Goal: Information Seeking & Learning: Find specific fact

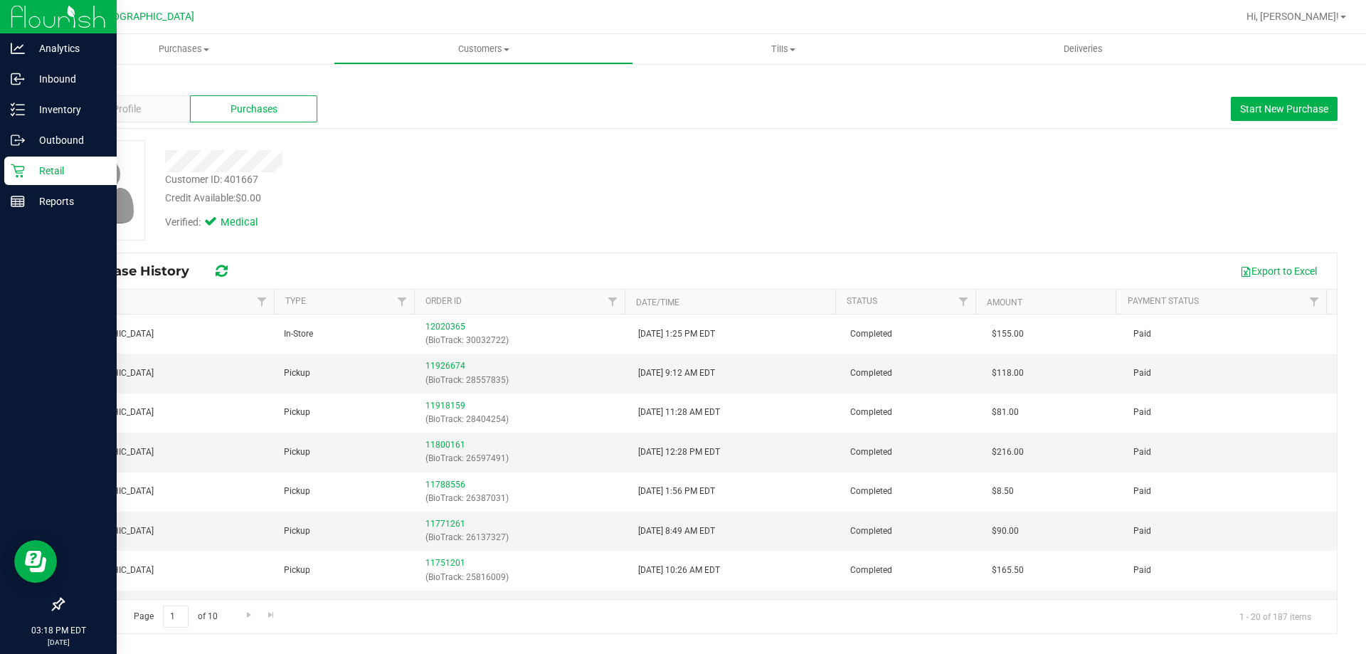
click at [66, 167] on p "Retail" at bounding box center [67, 170] width 85 height 17
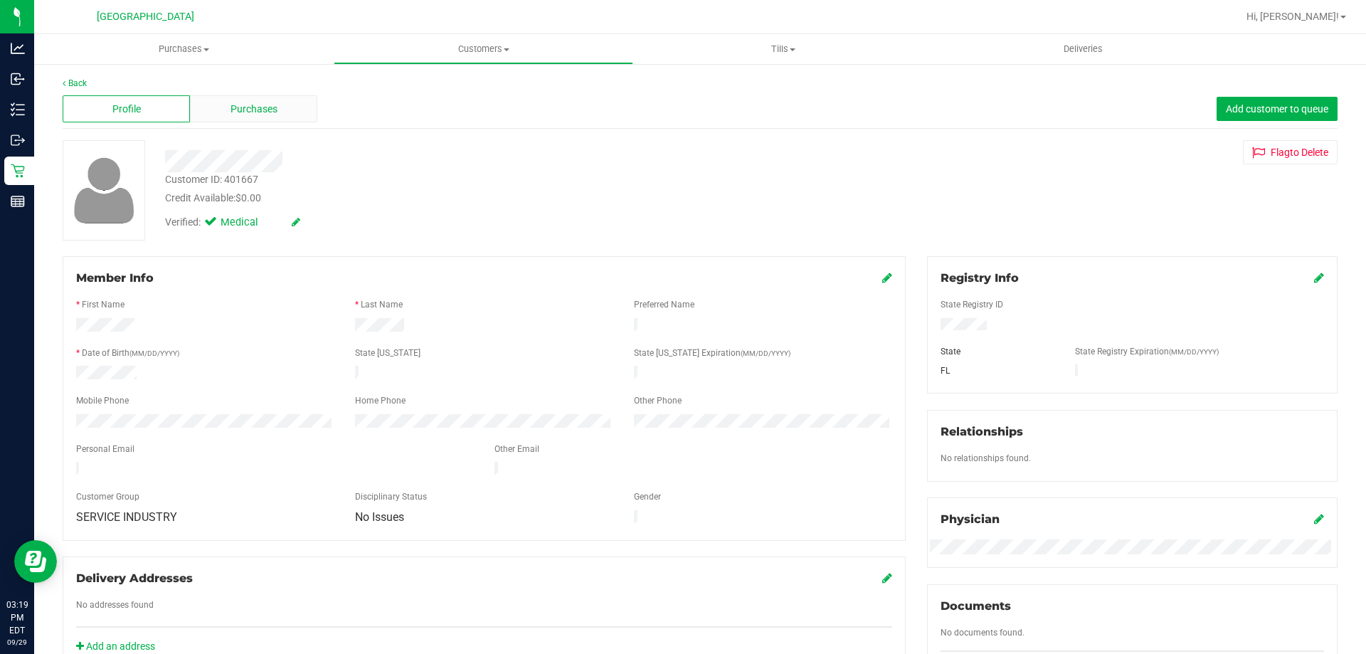
click at [251, 114] on span "Purchases" at bounding box center [254, 109] width 47 height 15
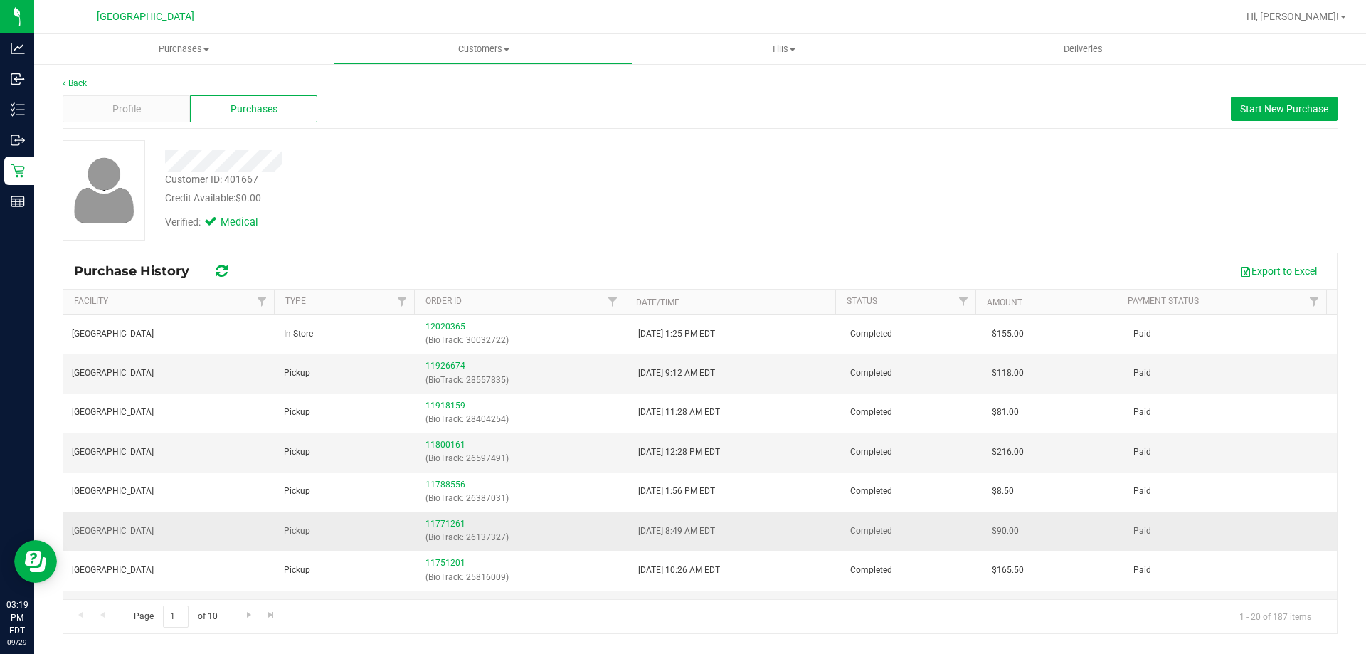
scroll to position [490, 0]
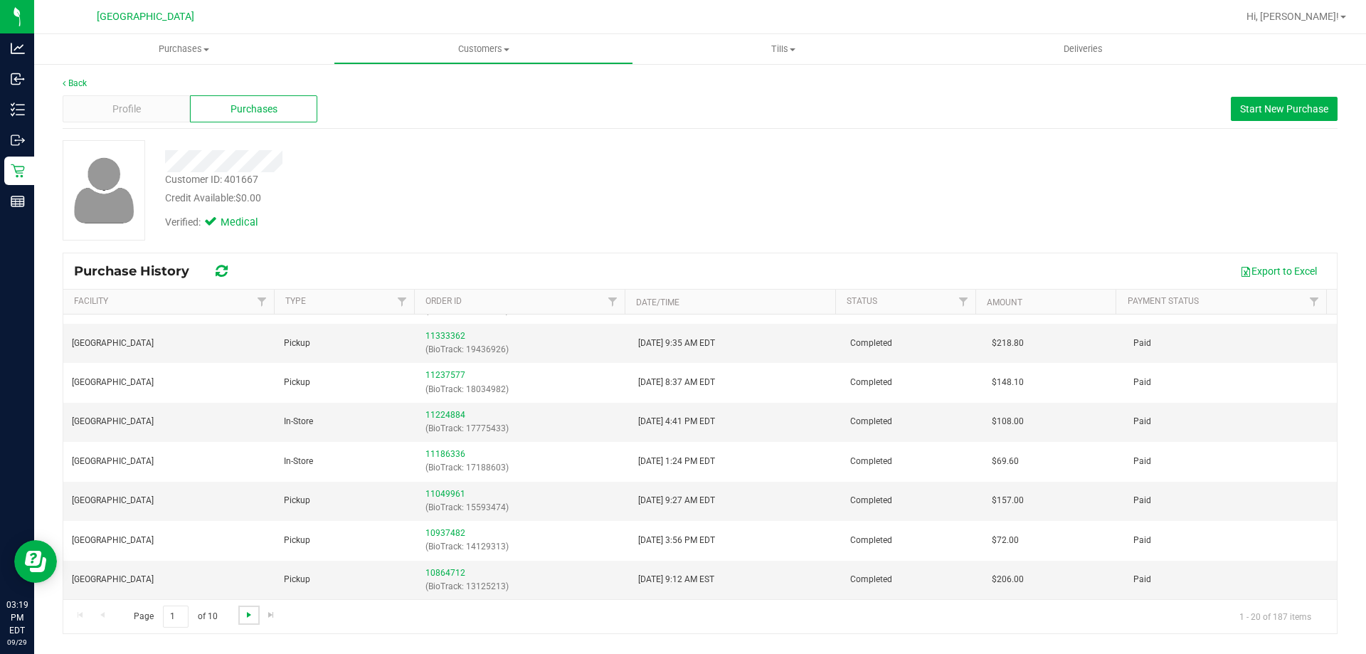
click at [243, 611] on span "Go to the next page" at bounding box center [248, 614] width 11 height 11
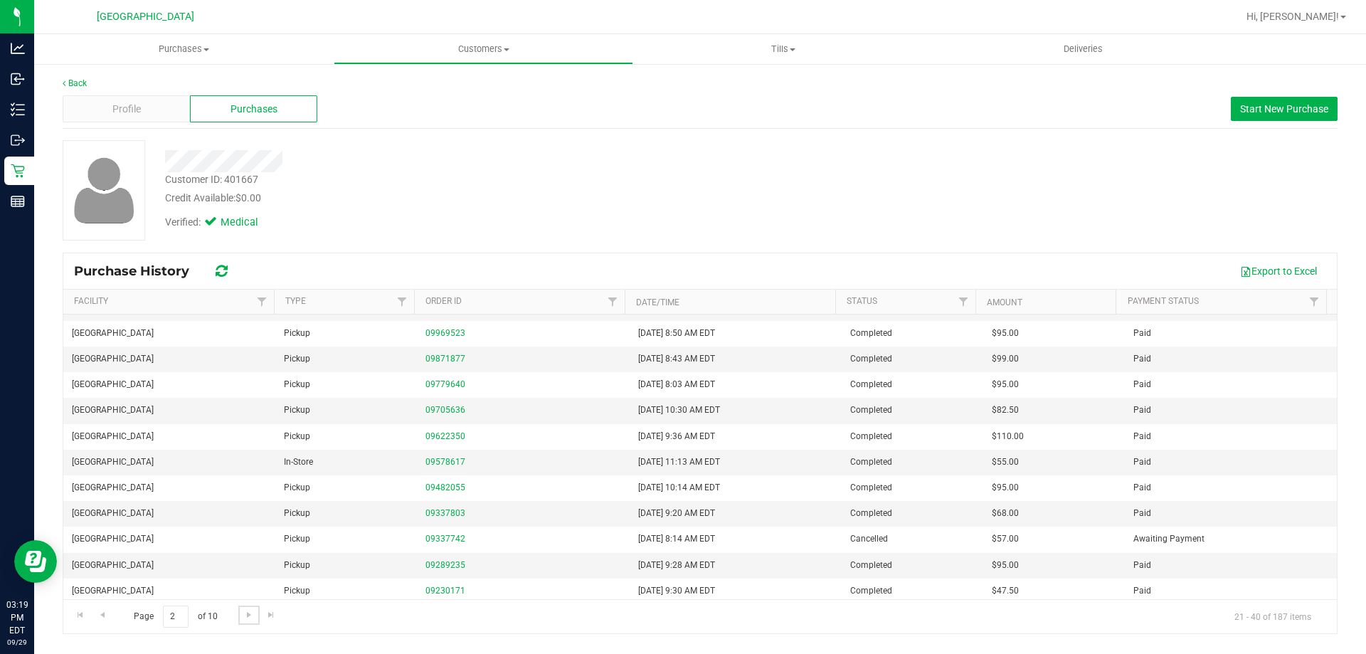
scroll to position [312, 0]
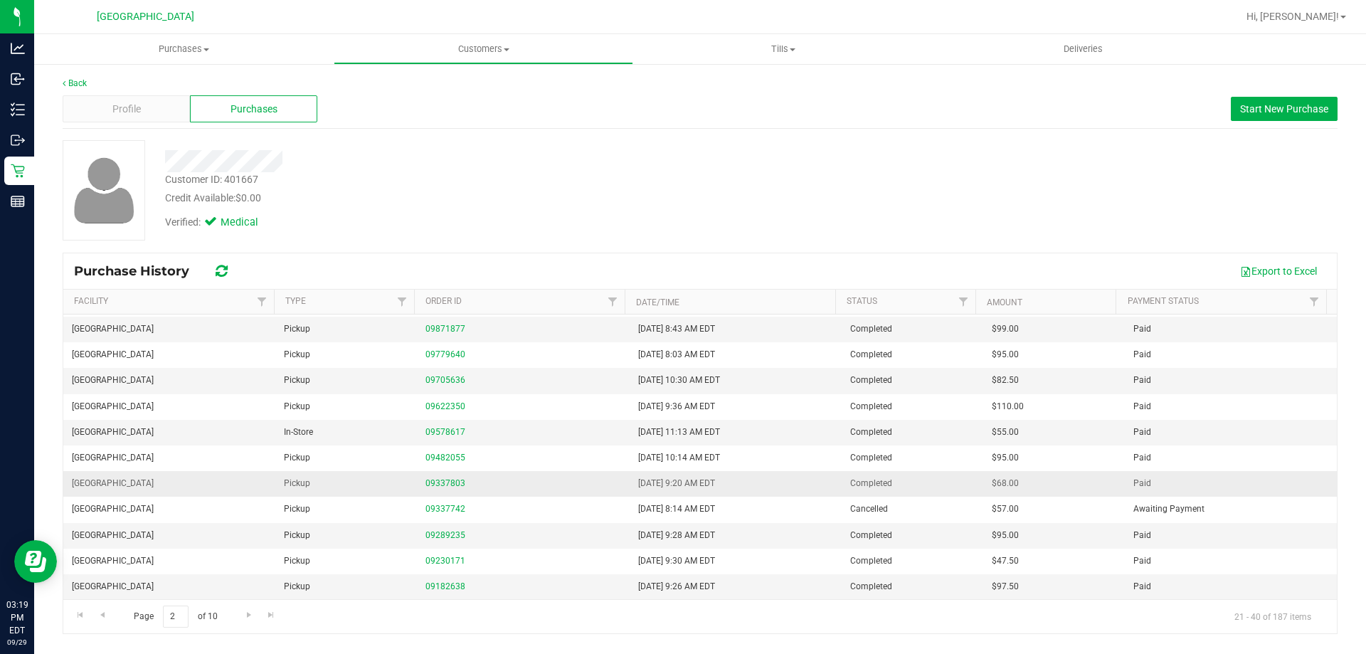
click at [430, 477] on div "09337803" at bounding box center [523, 484] width 195 height 14
click at [434, 481] on link "09337803" at bounding box center [446, 483] width 40 height 10
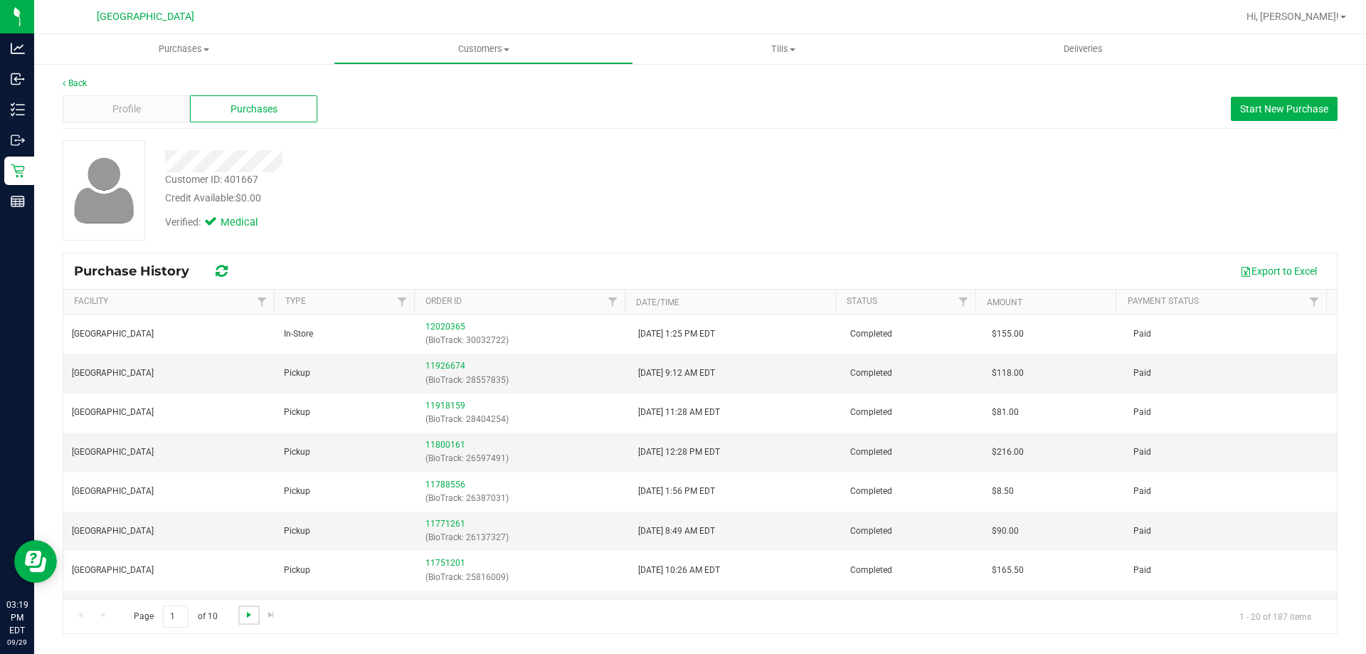
click at [251, 620] on span "Go to the next page" at bounding box center [248, 614] width 11 height 11
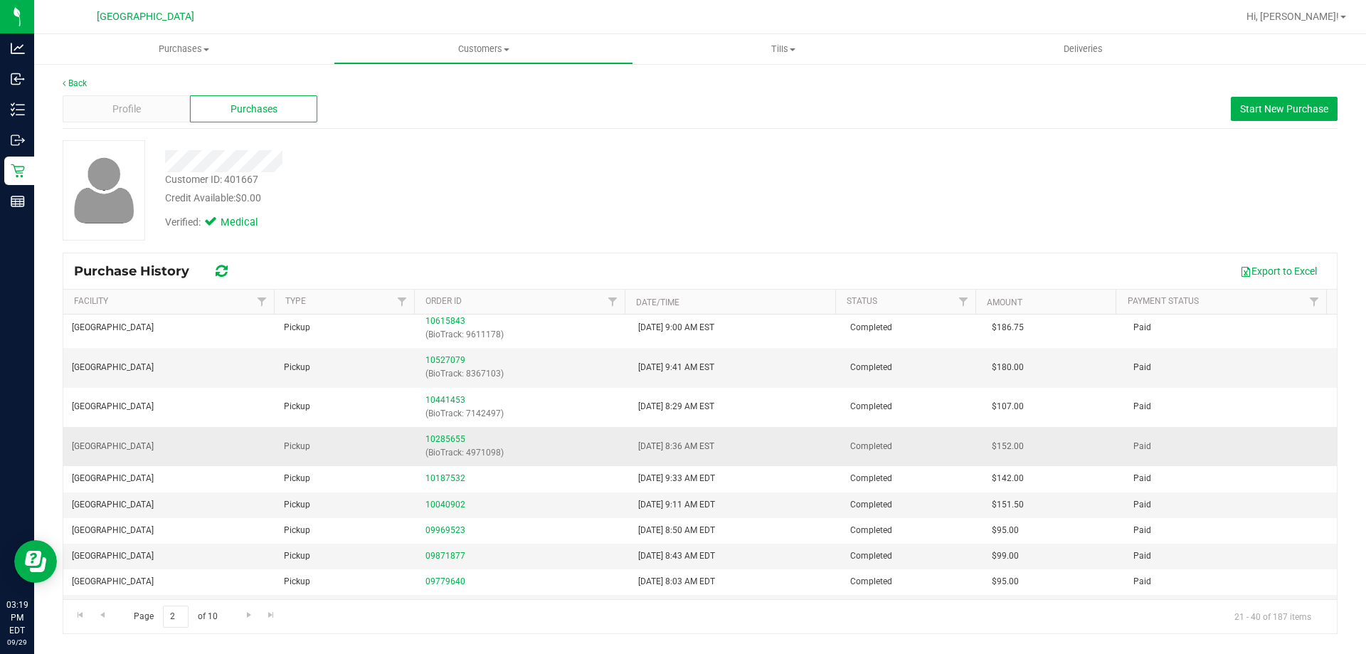
scroll to position [285, 0]
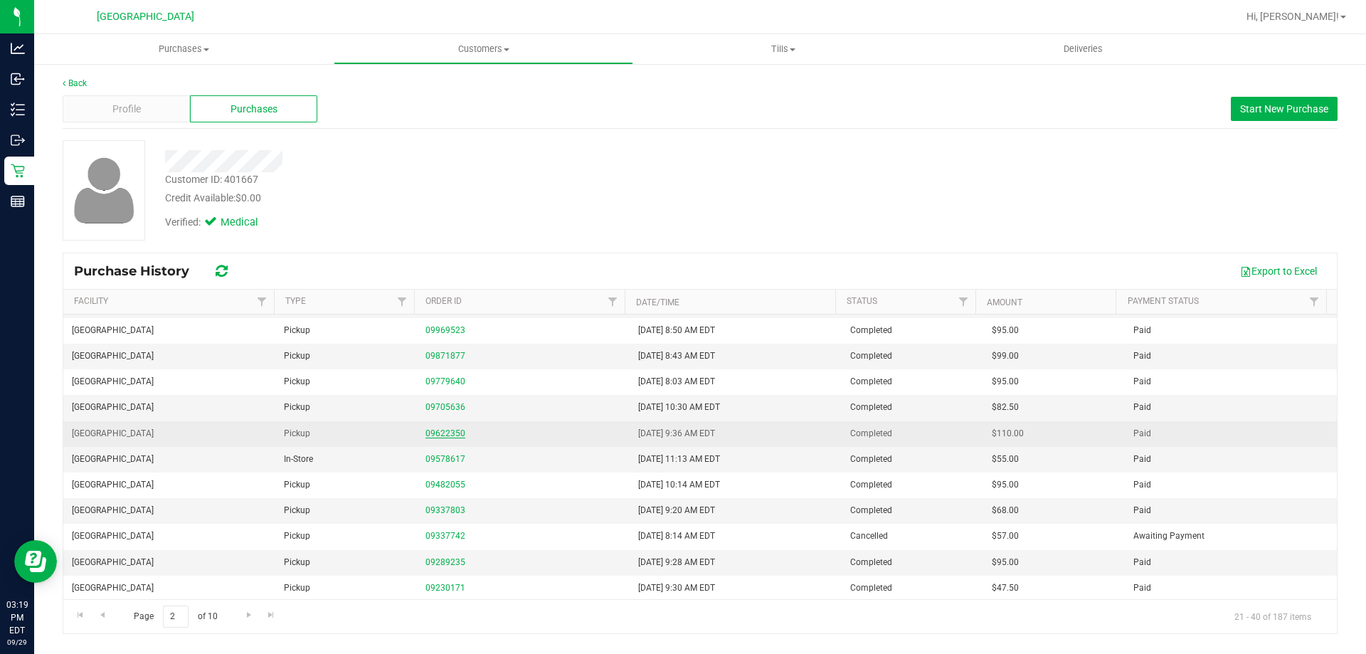
click at [453, 432] on link "09622350" at bounding box center [446, 433] width 40 height 10
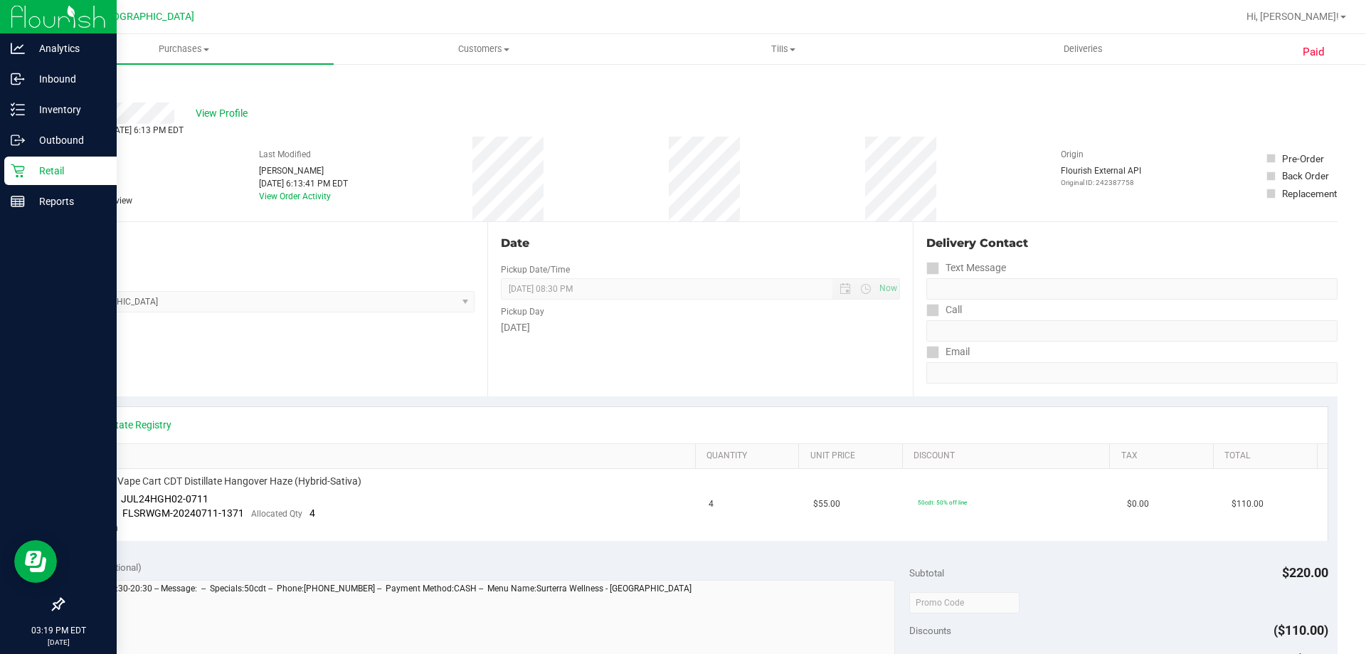
click at [9, 164] on div "Retail" at bounding box center [60, 171] width 112 height 28
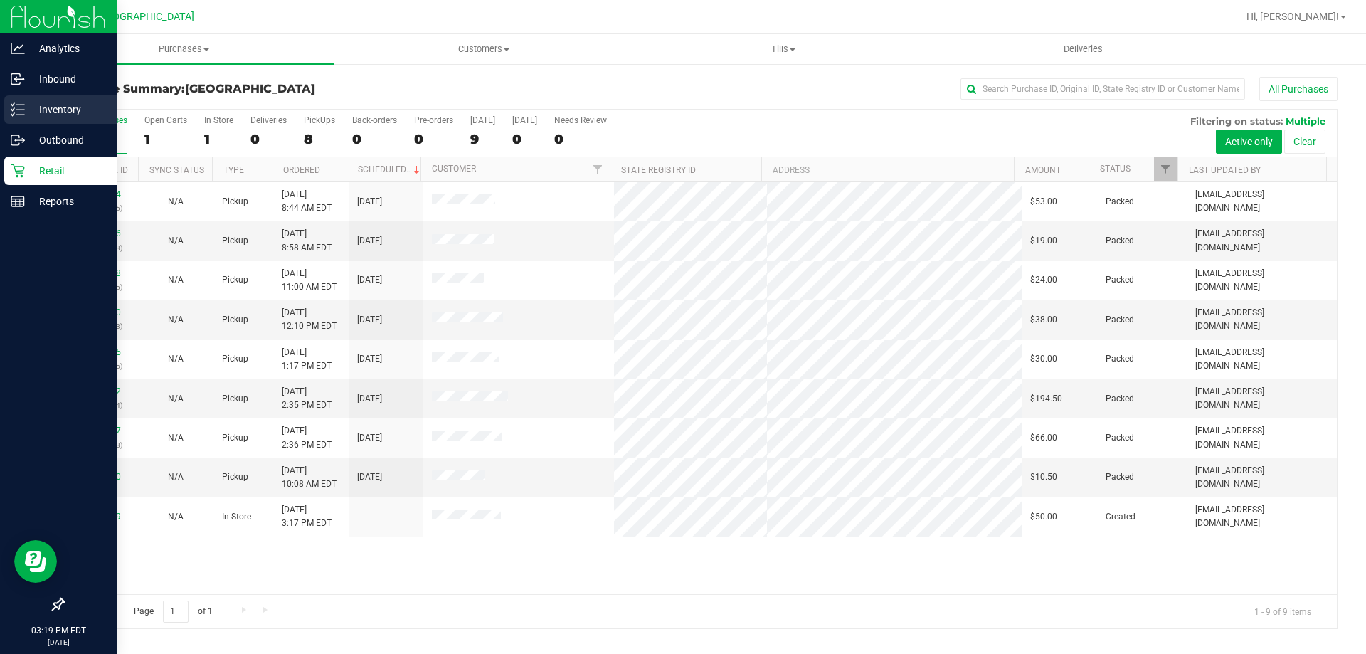
click at [34, 103] on p "Inventory" at bounding box center [67, 109] width 85 height 17
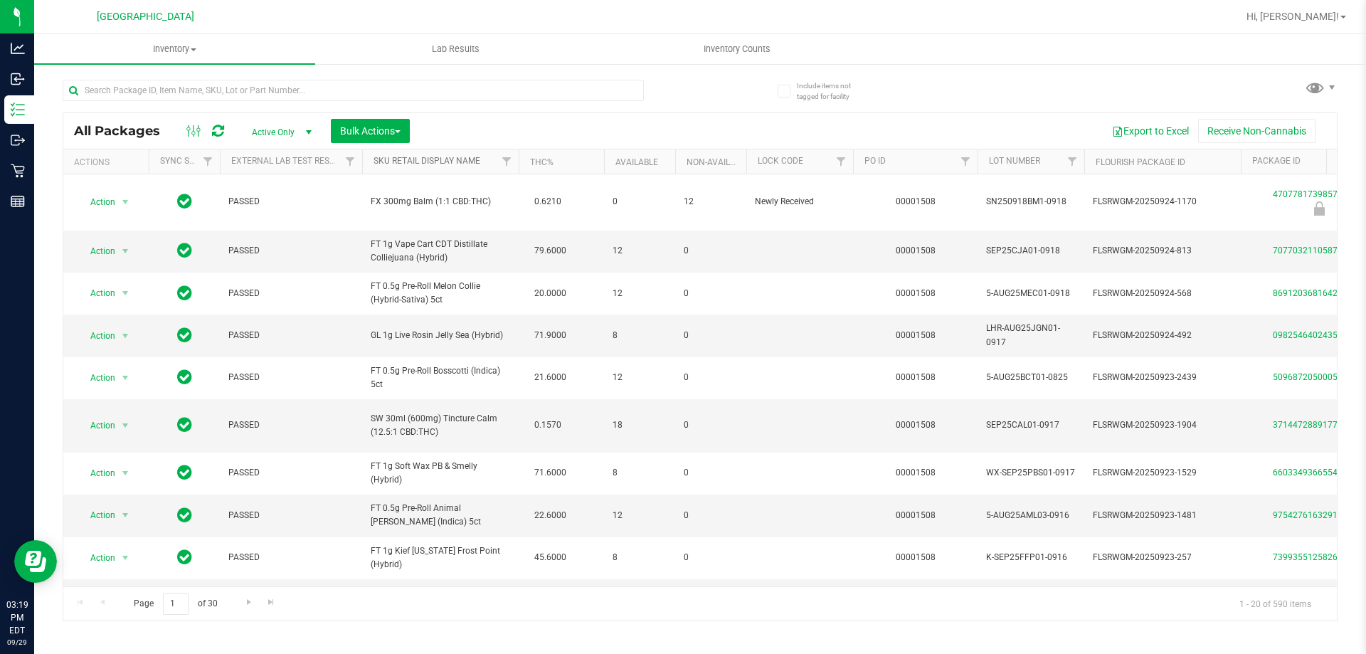
click at [418, 165] on link "Sku Retail Display Name" at bounding box center [427, 161] width 107 height 10
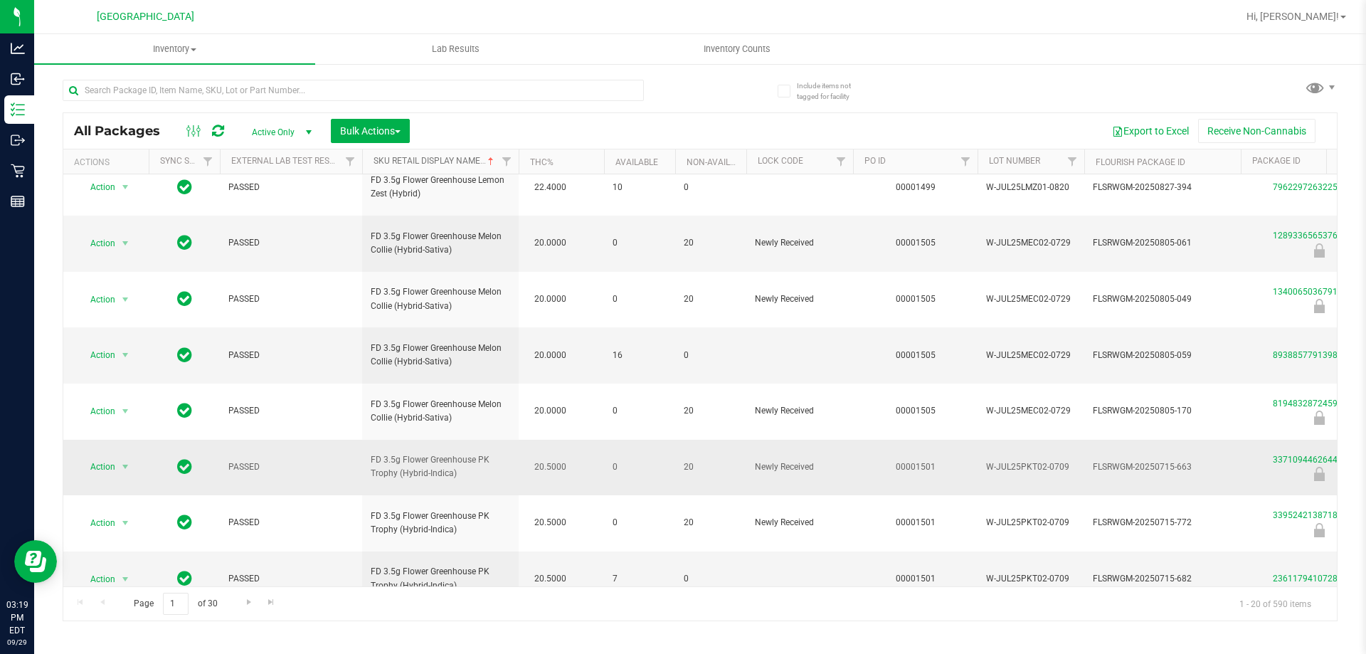
scroll to position [443, 0]
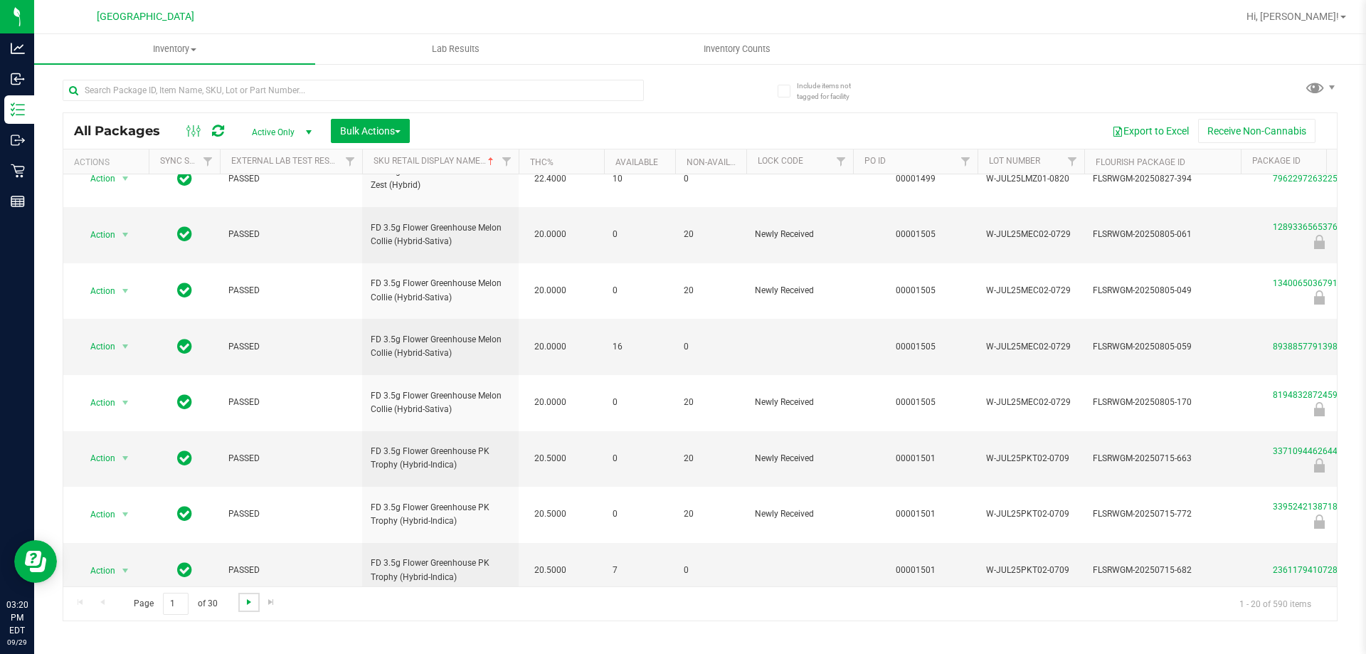
click at [247, 604] on span "Go to the next page" at bounding box center [248, 601] width 11 height 11
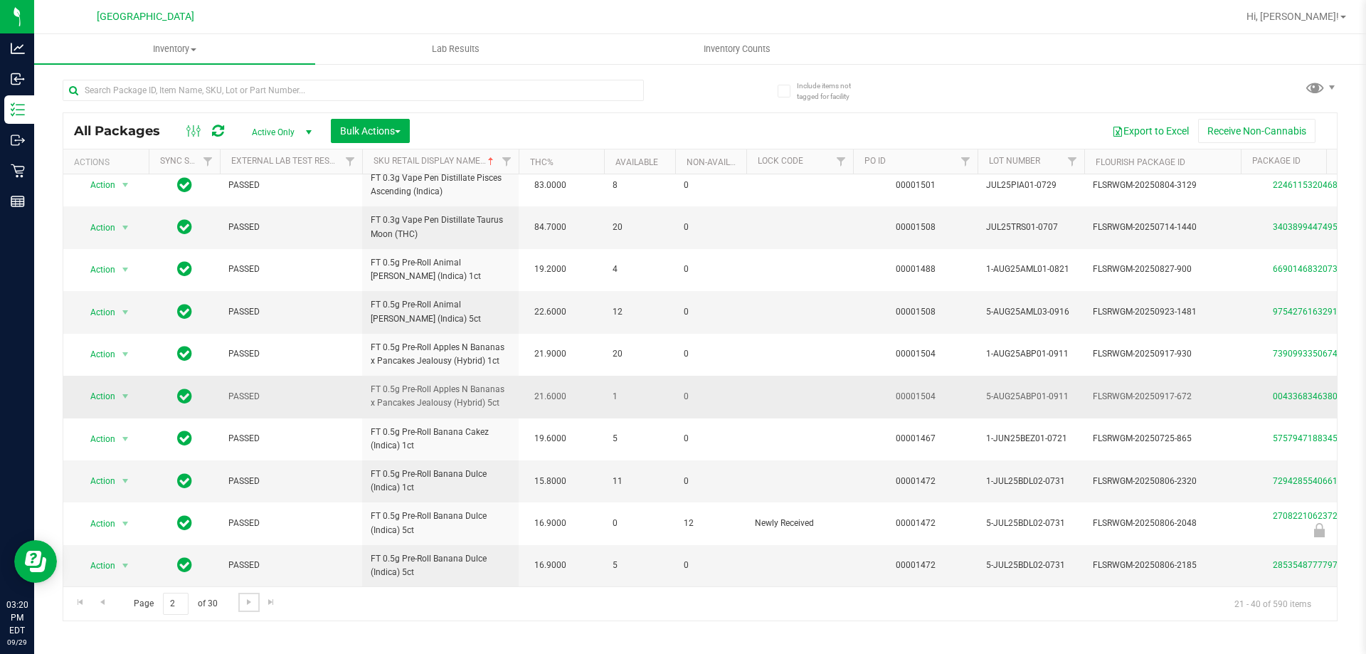
scroll to position [443, 0]
click at [246, 604] on span "Go to the next page" at bounding box center [248, 601] width 11 height 11
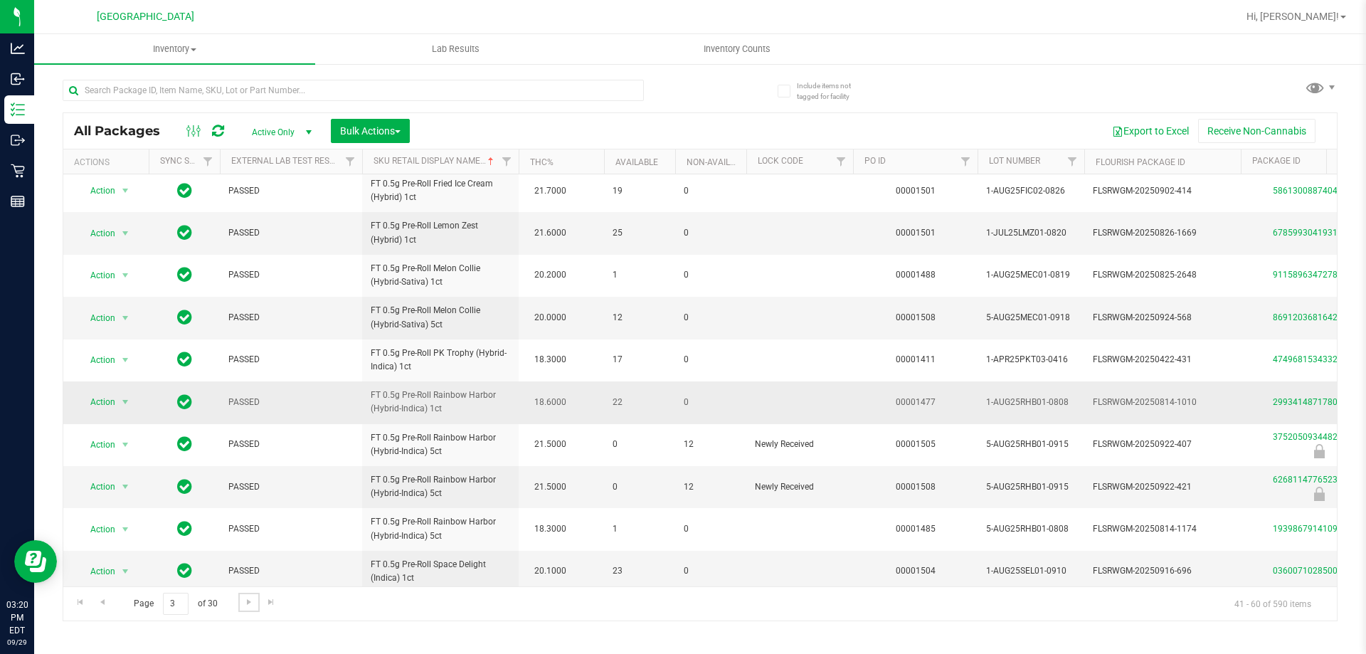
scroll to position [443, 0]
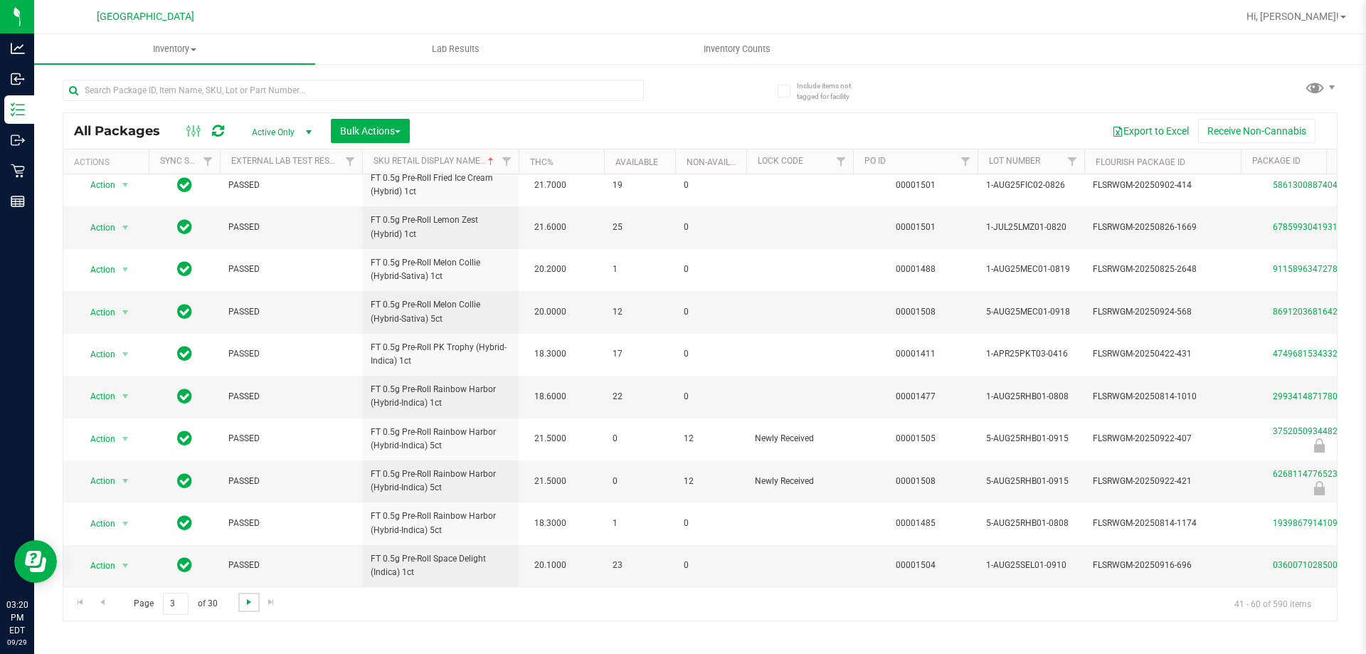
click at [246, 604] on span "Go to the next page" at bounding box center [248, 601] width 11 height 11
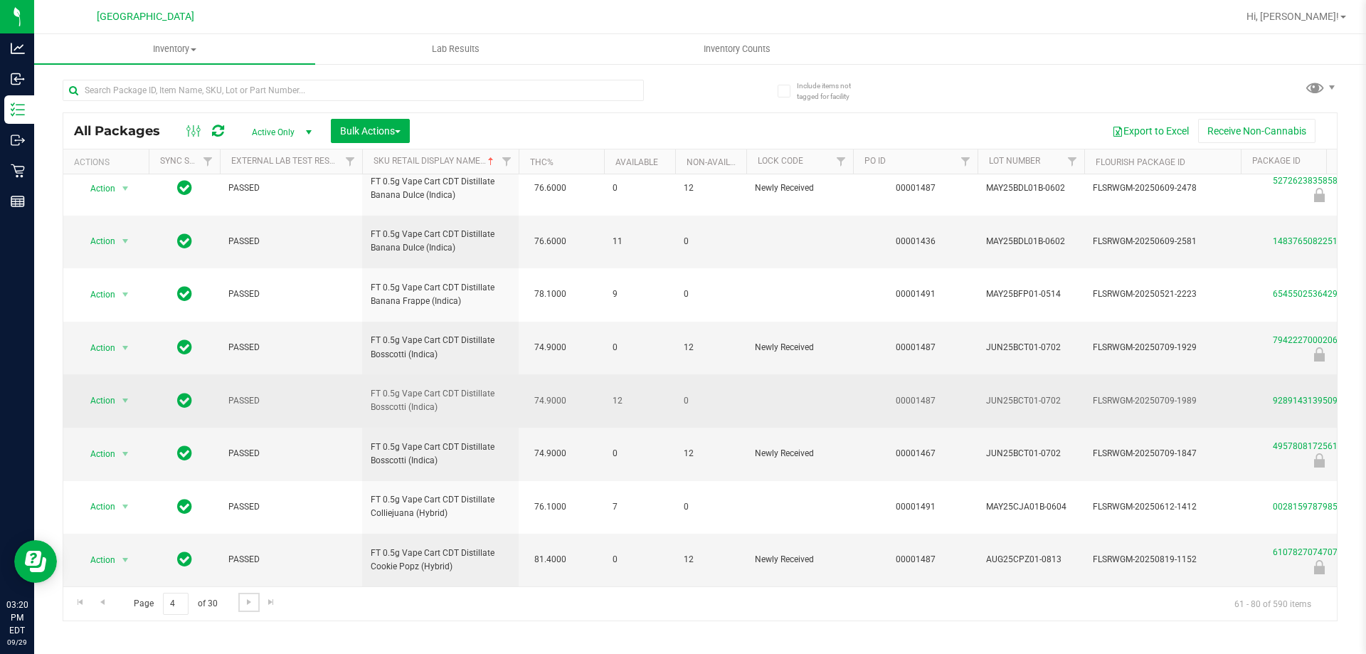
scroll to position [584, 0]
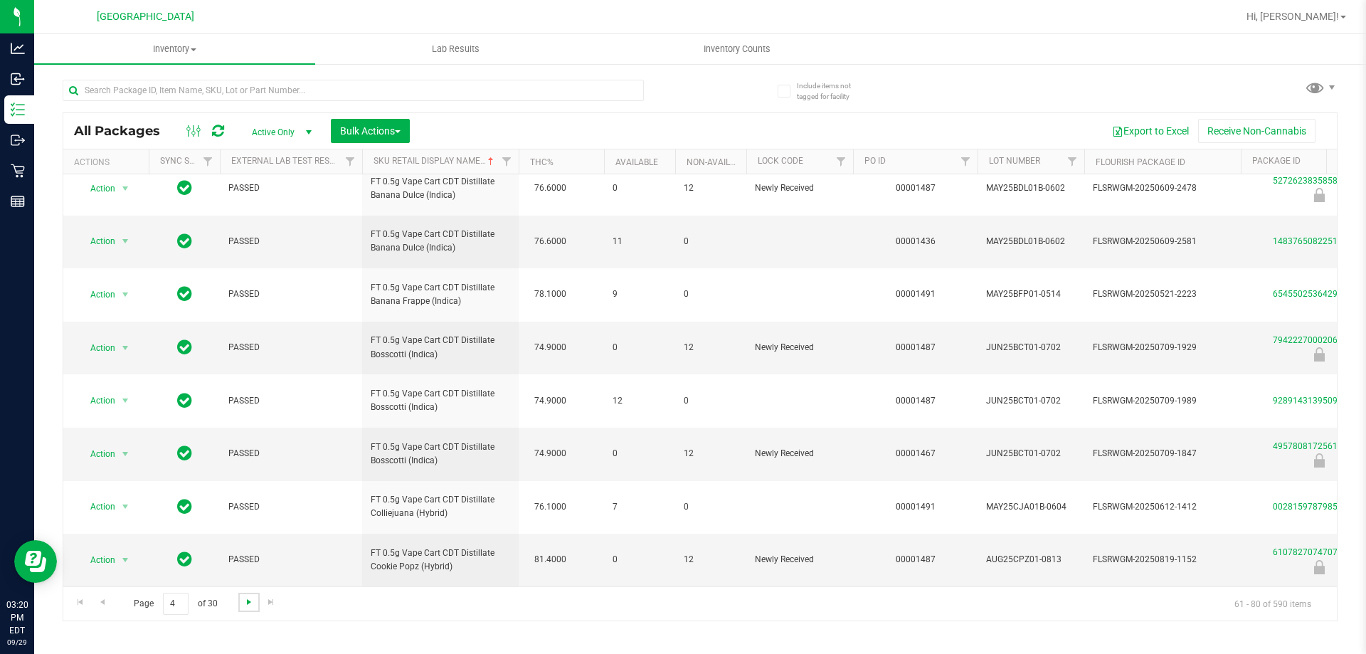
click at [249, 603] on span "Go to the next page" at bounding box center [248, 601] width 11 height 11
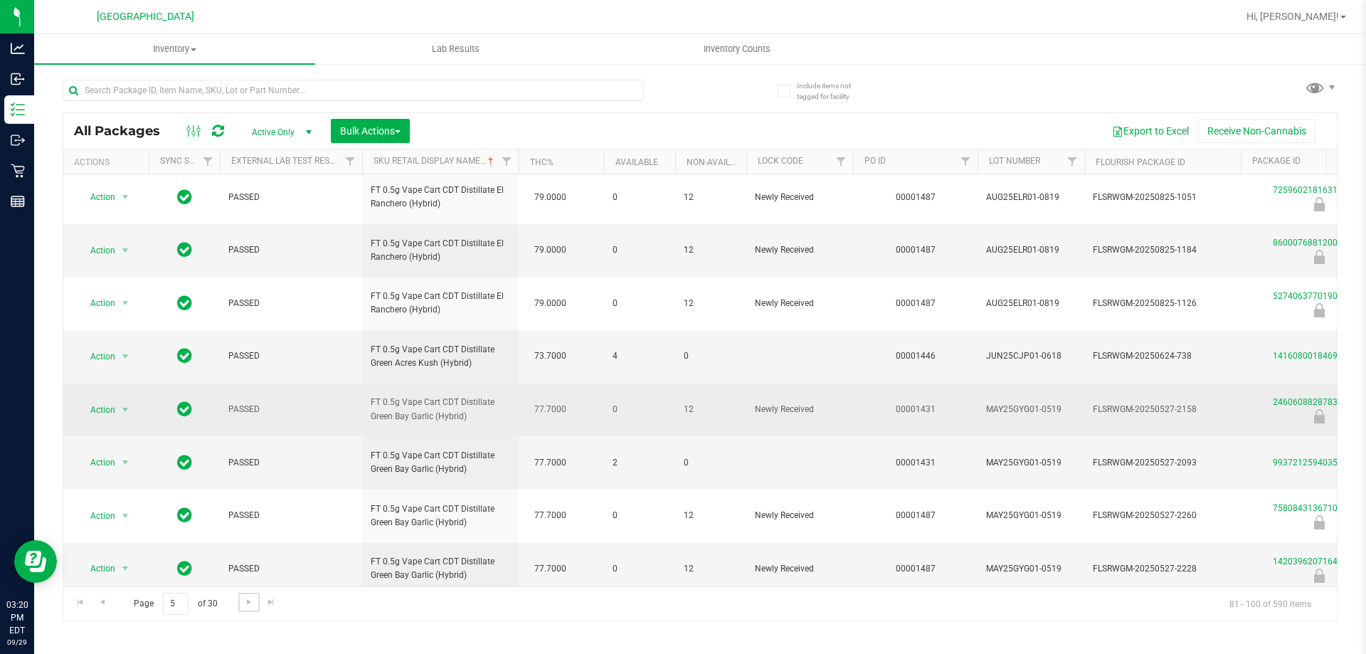
scroll to position [660, 0]
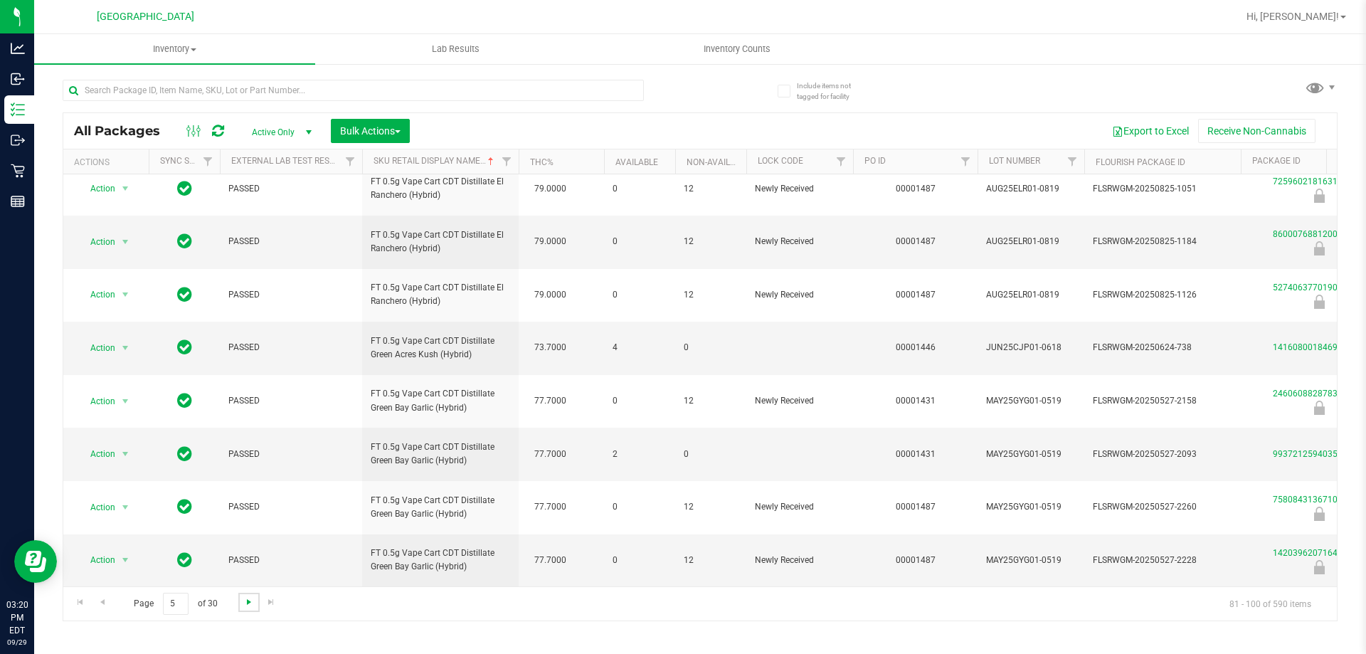
click at [243, 604] on span "Go to the next page" at bounding box center [248, 601] width 11 height 11
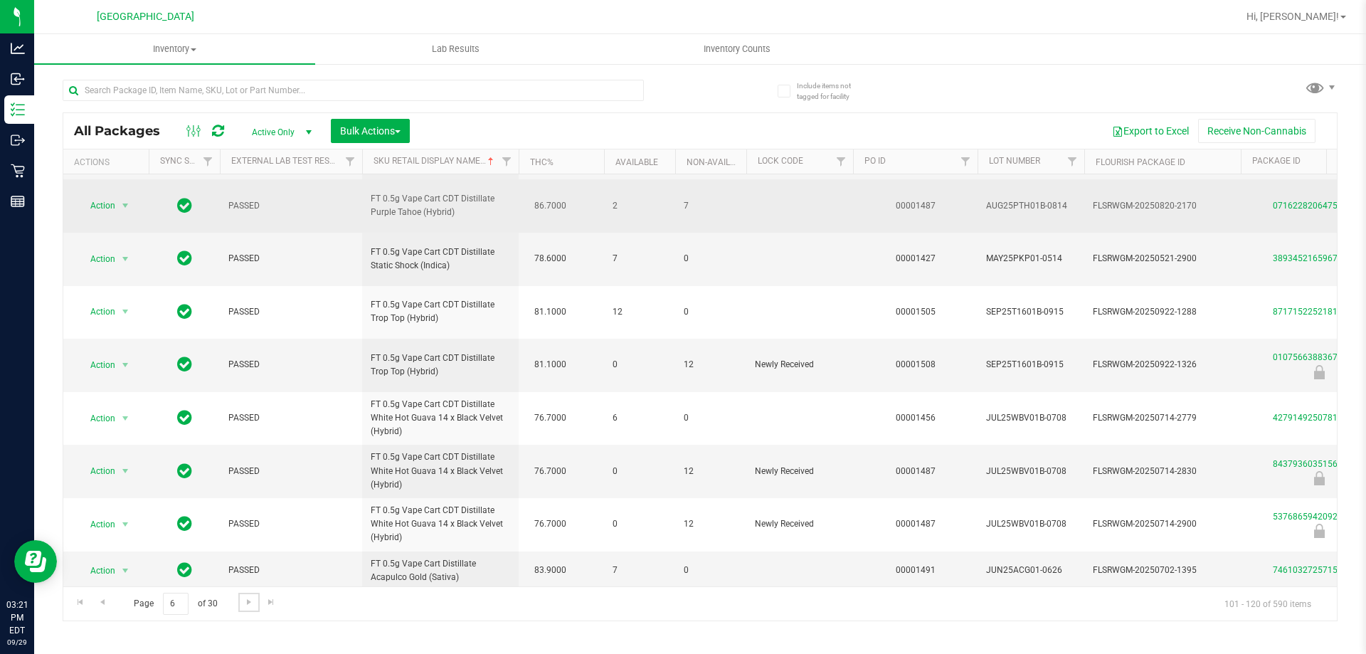
scroll to position [646, 0]
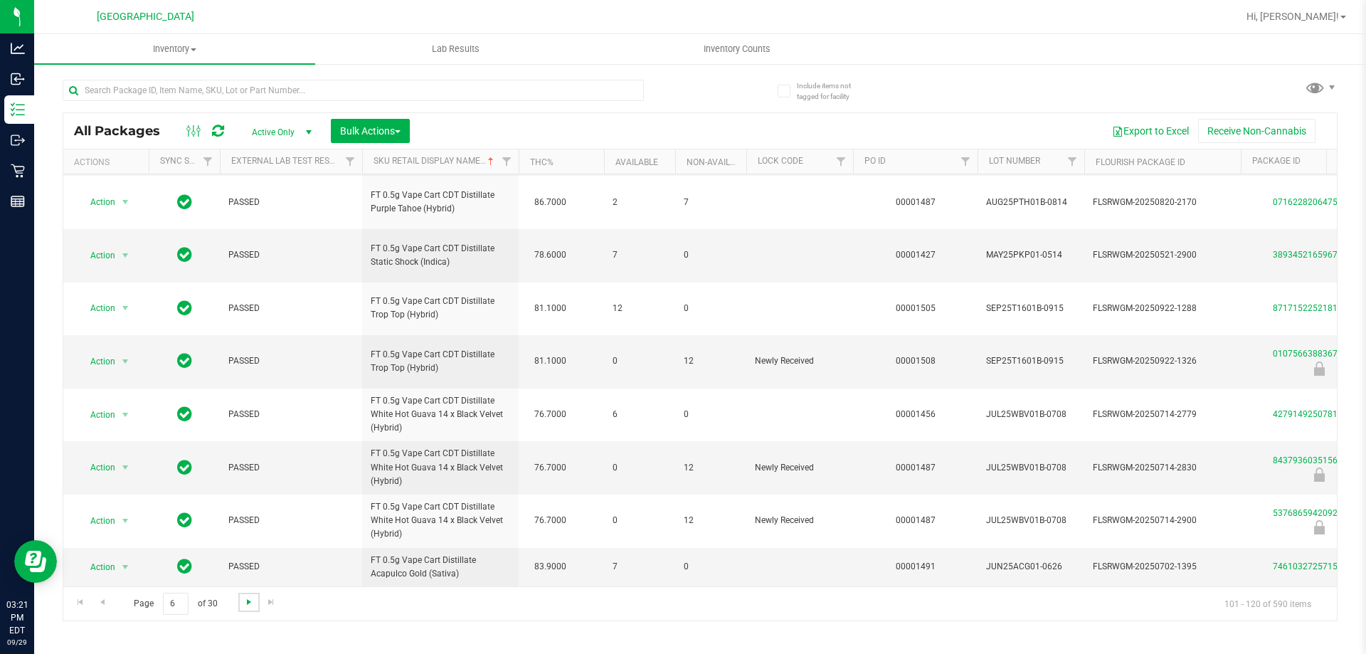
click at [243, 600] on span "Go to the next page" at bounding box center [248, 601] width 11 height 11
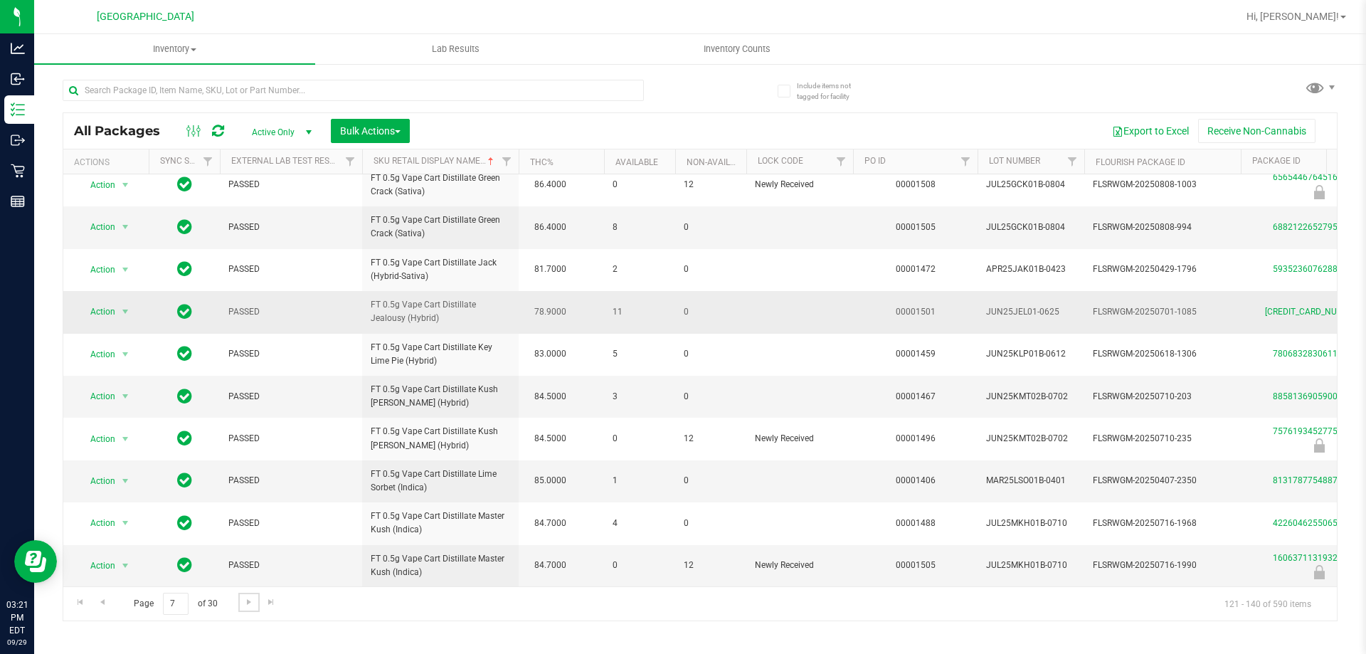
scroll to position [441, 0]
click at [251, 601] on span "Go to the next page" at bounding box center [248, 601] width 11 height 11
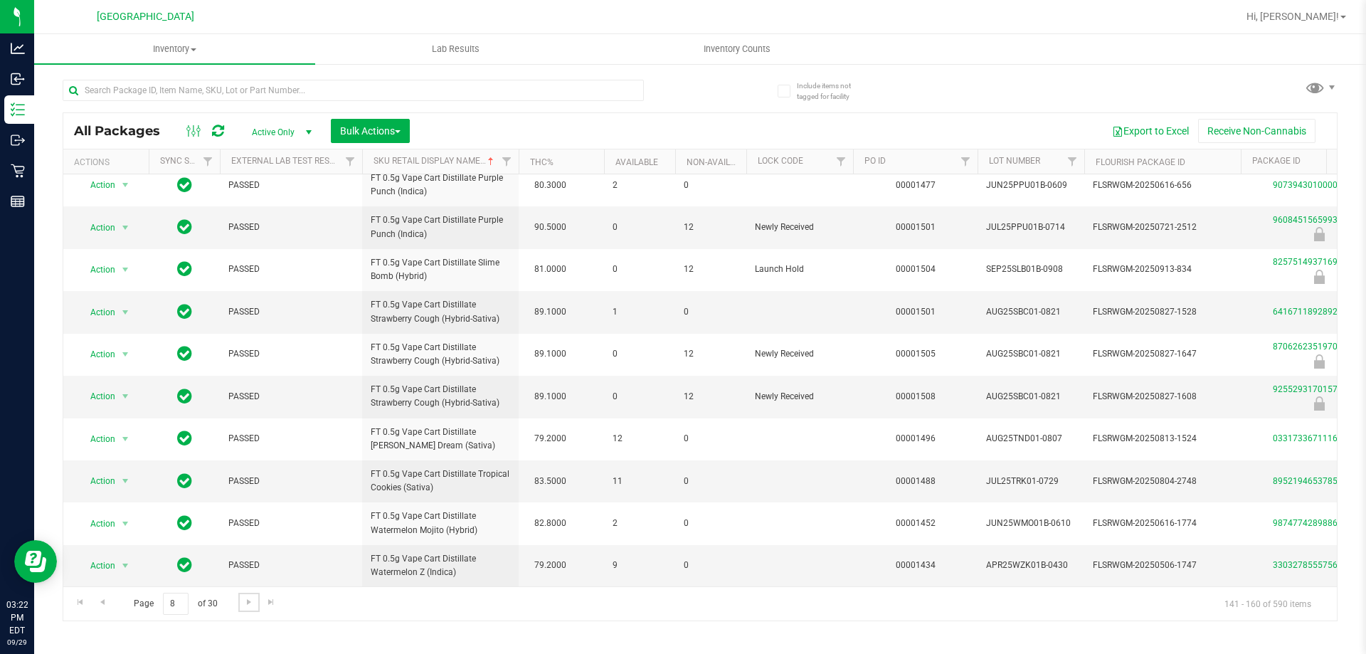
scroll to position [485, 0]
click at [256, 596] on link "Go to the next page" at bounding box center [248, 602] width 21 height 19
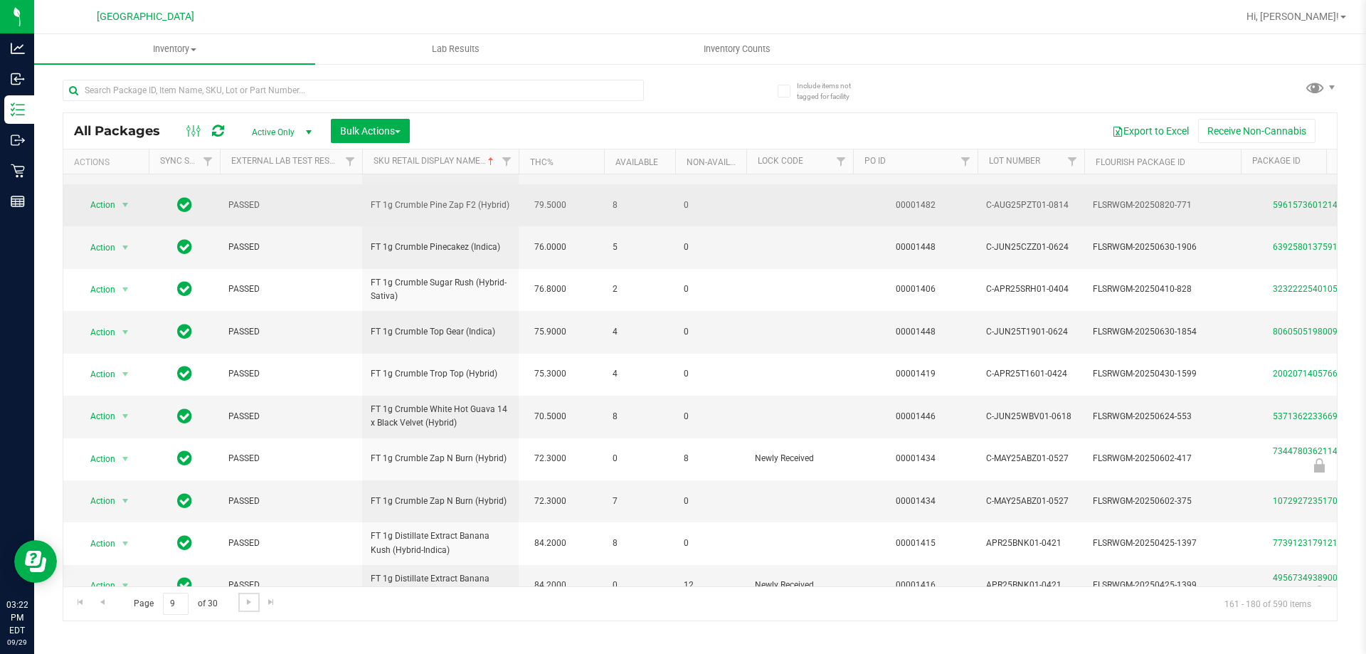
scroll to position [443, 0]
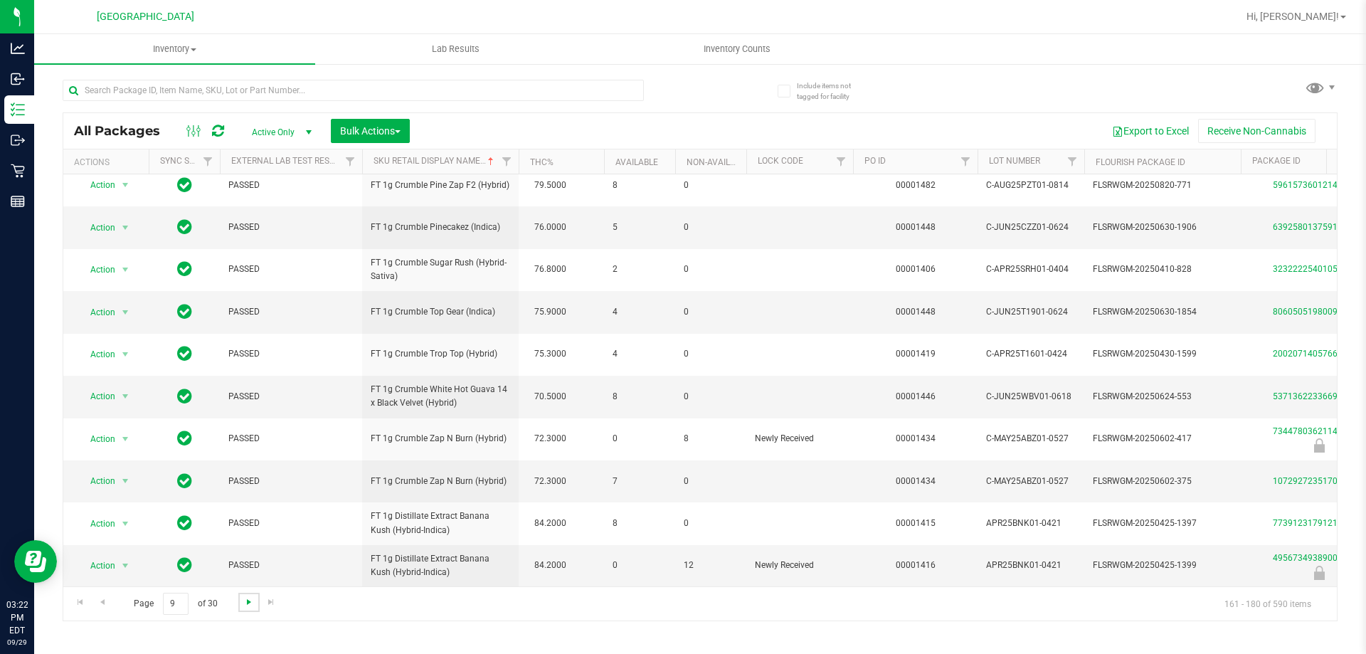
click at [246, 601] on span "Go to the next page" at bounding box center [248, 601] width 11 height 11
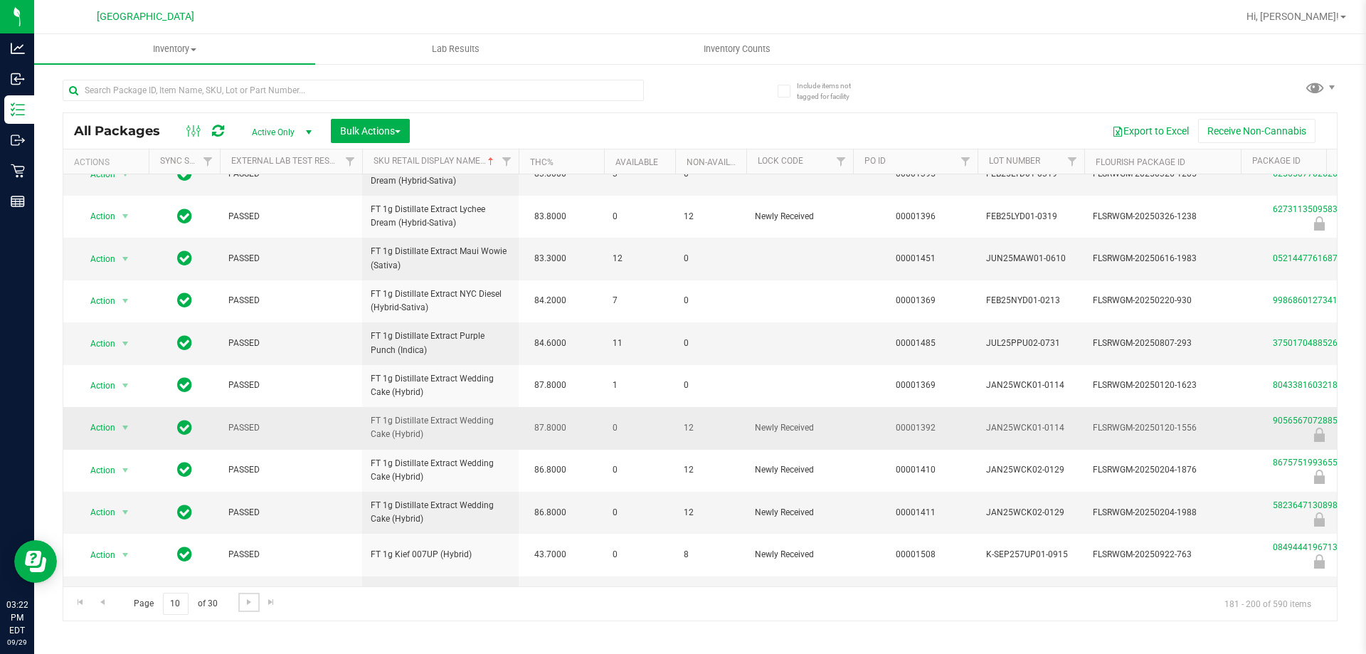
scroll to position [443, 0]
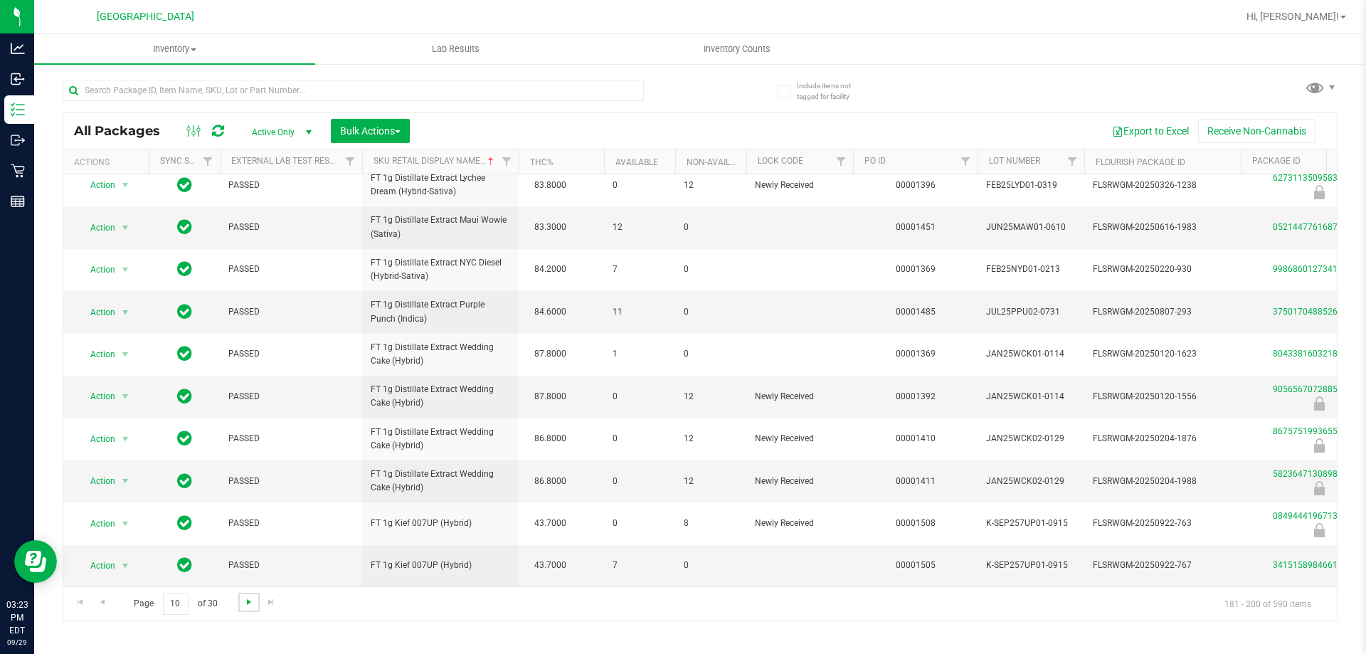
click at [245, 605] on span "Go to the next page" at bounding box center [248, 601] width 11 height 11
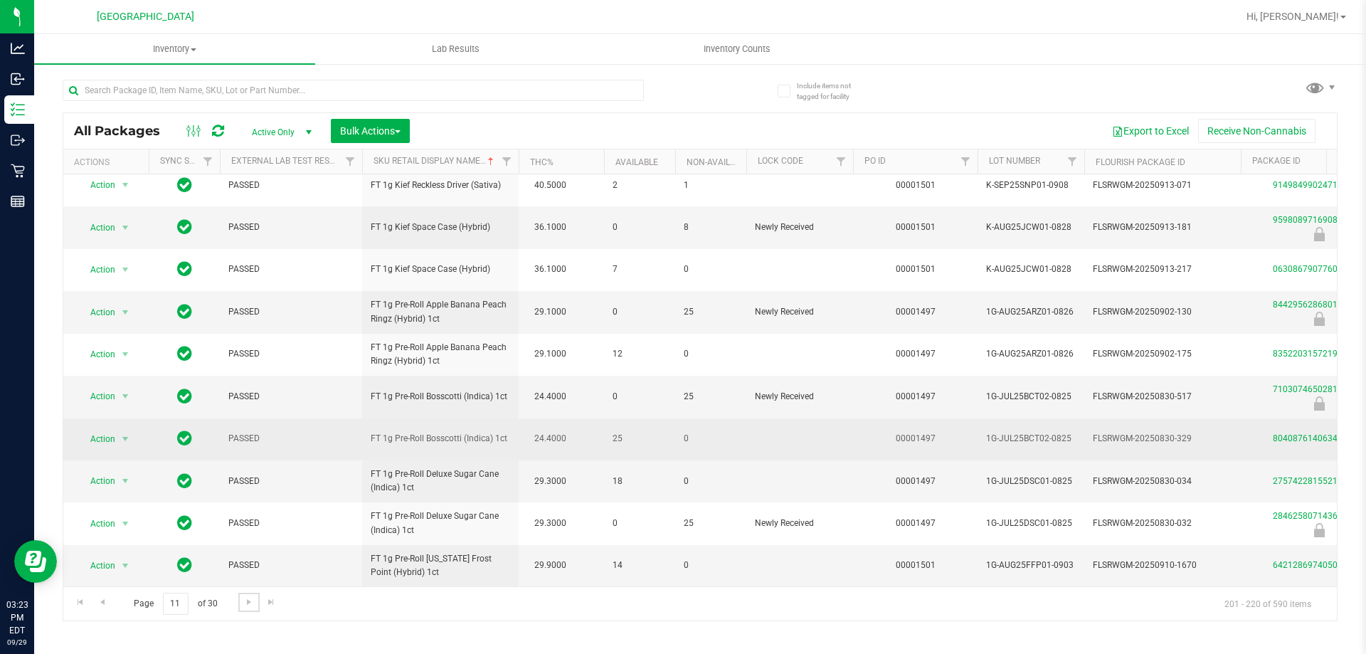
scroll to position [443, 0]
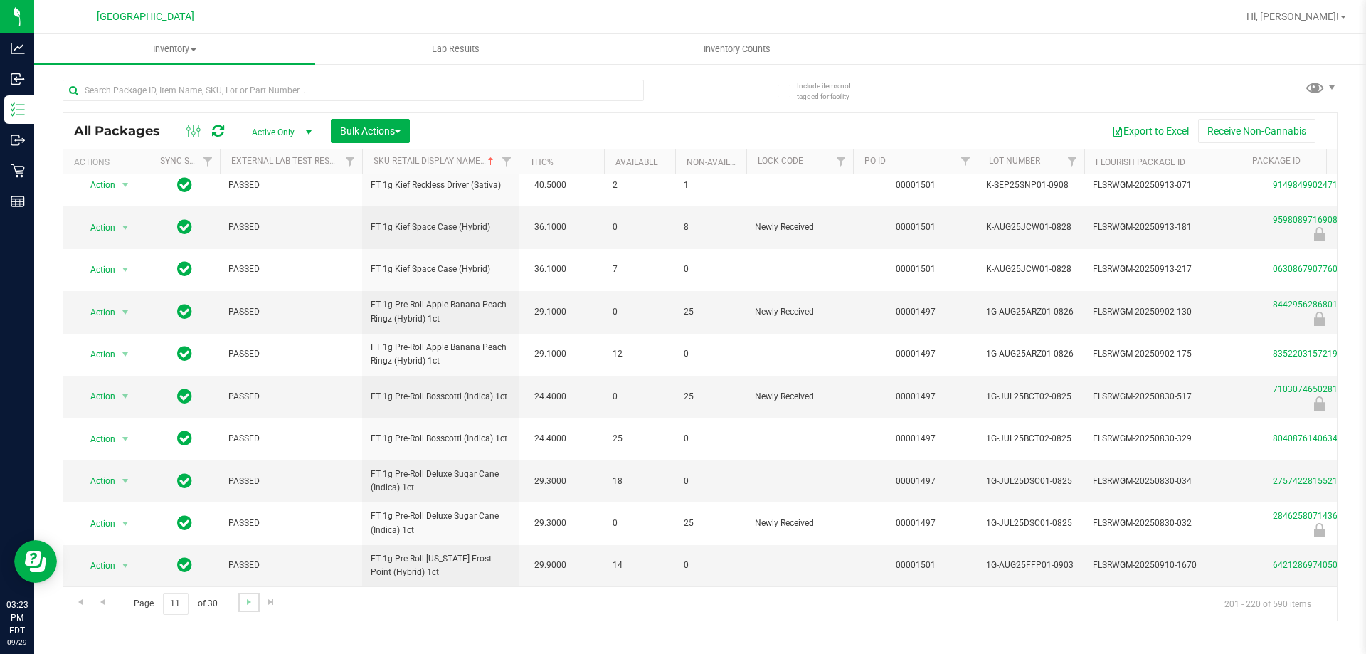
click at [248, 609] on link "Go to the next page" at bounding box center [248, 602] width 21 height 19
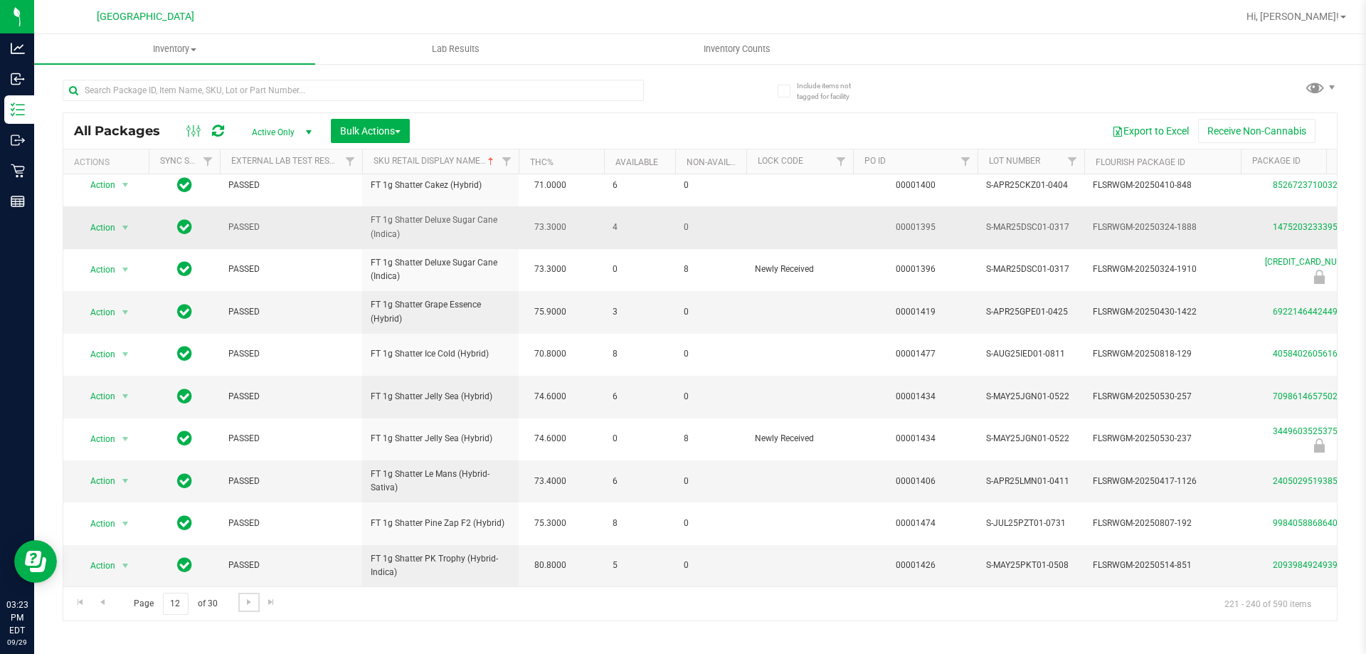
scroll to position [443, 0]
click at [254, 605] on link "Go to the next page" at bounding box center [248, 602] width 21 height 19
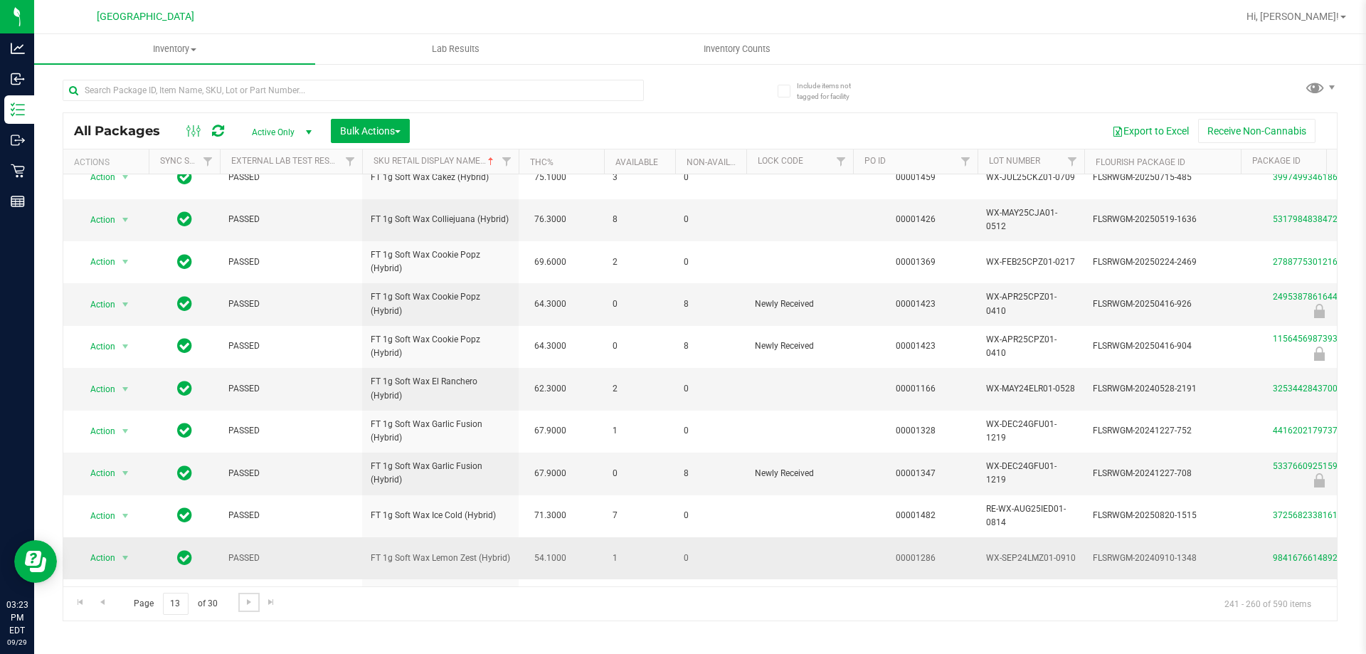
scroll to position [443, 0]
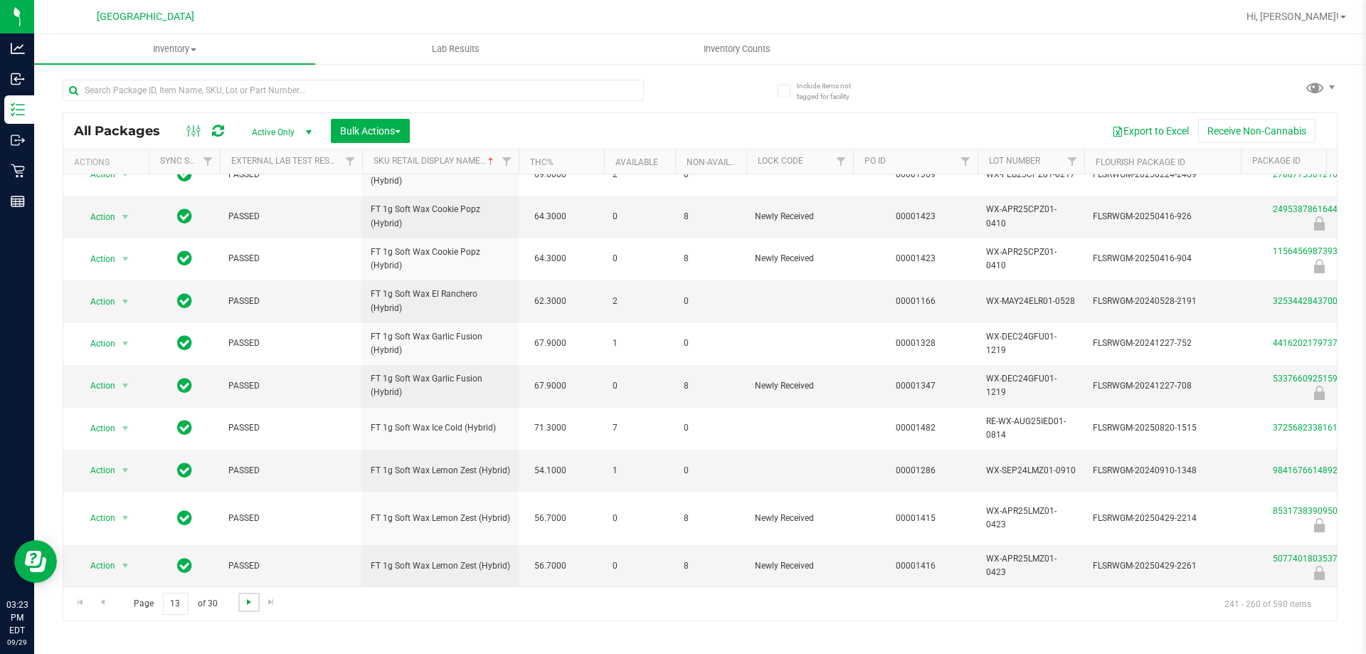
click at [252, 599] on span "Go to the next page" at bounding box center [248, 601] width 11 height 11
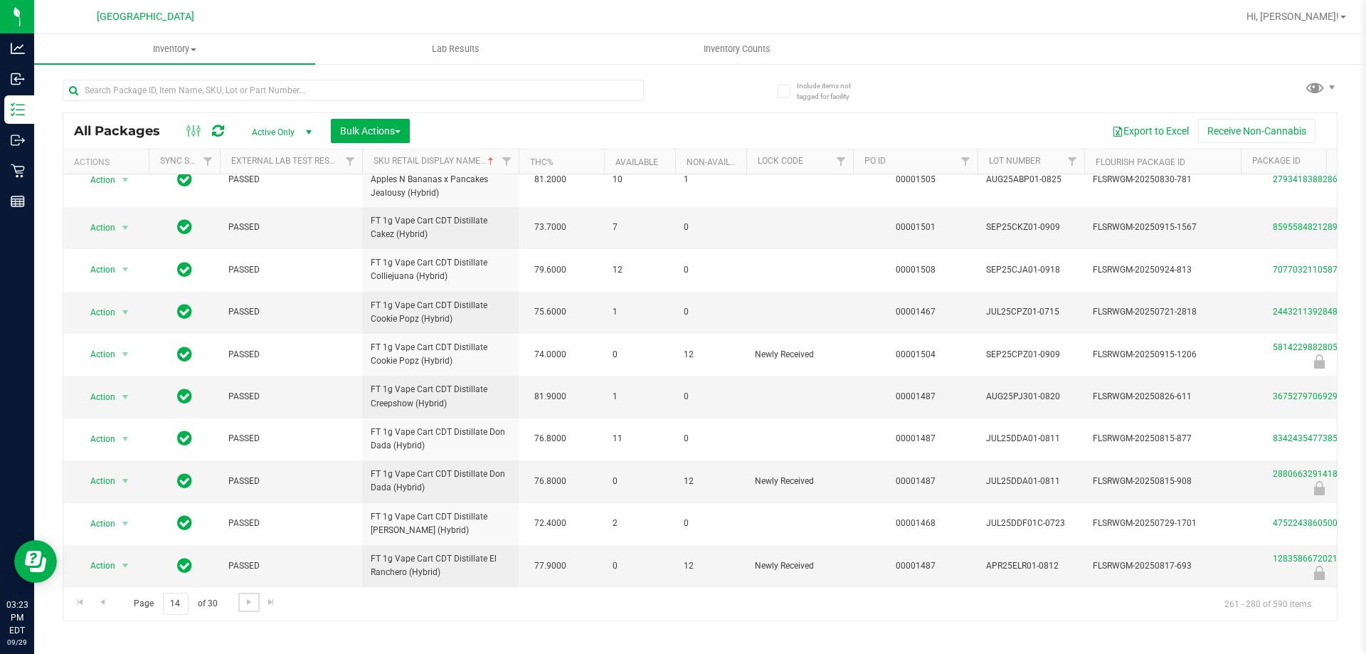
scroll to position [497, 0]
click at [248, 602] on span "Go to the next page" at bounding box center [248, 601] width 11 height 11
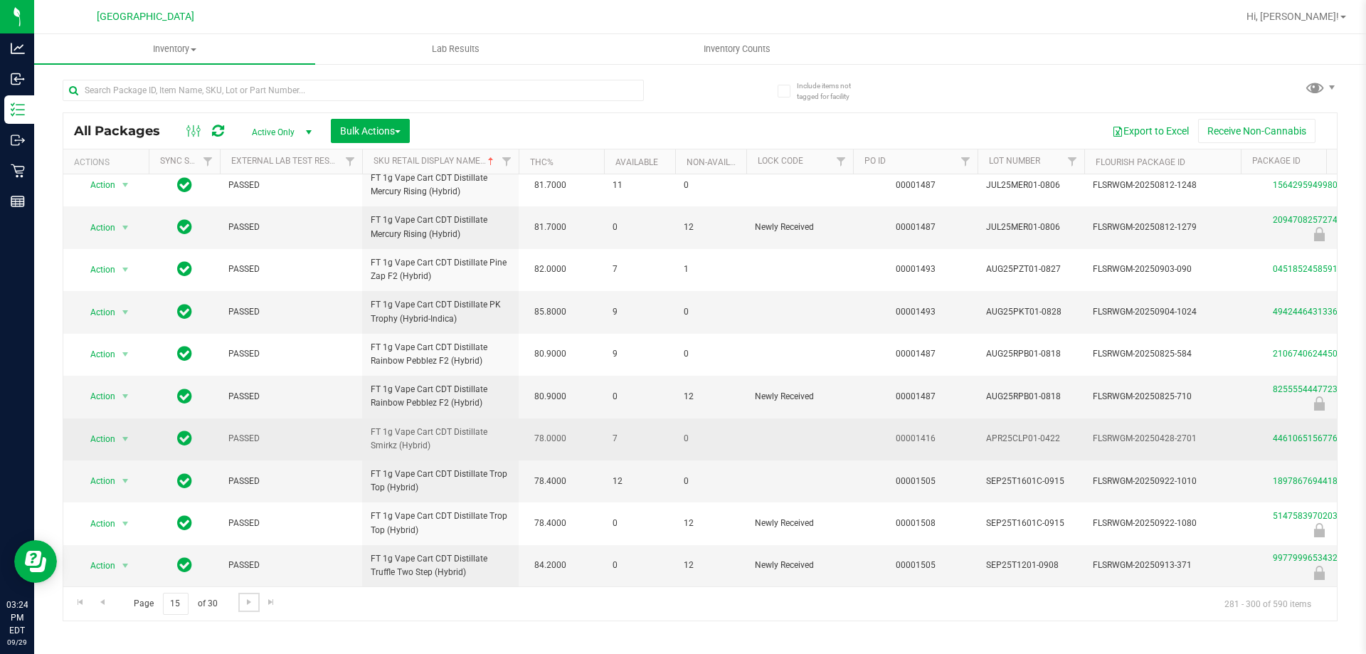
scroll to position [574, 0]
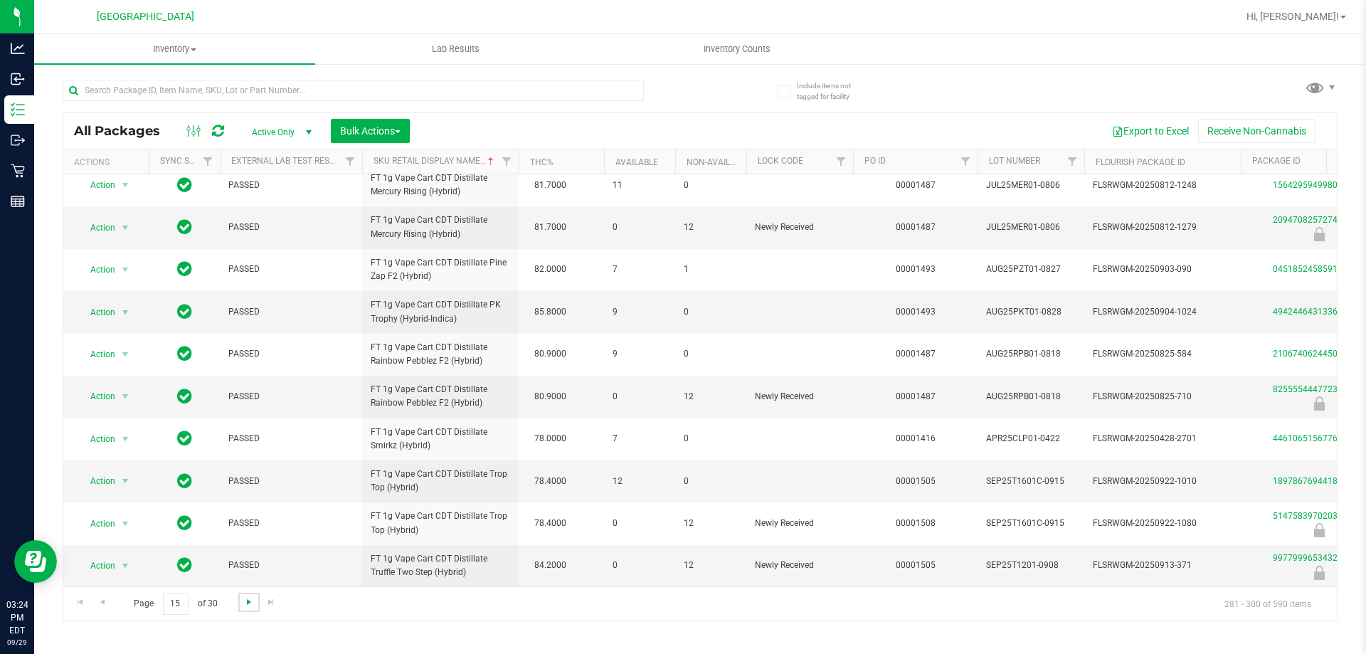
click at [247, 603] on span "Go to the next page" at bounding box center [248, 601] width 11 height 11
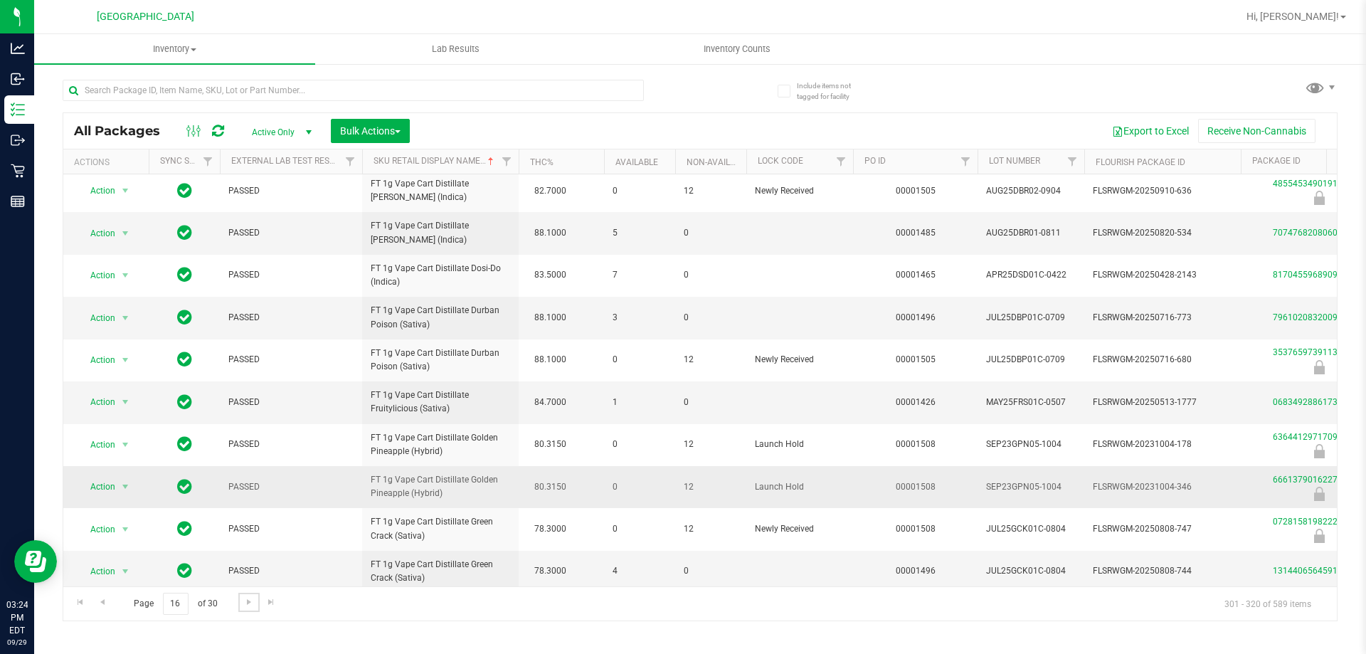
scroll to position [443, 0]
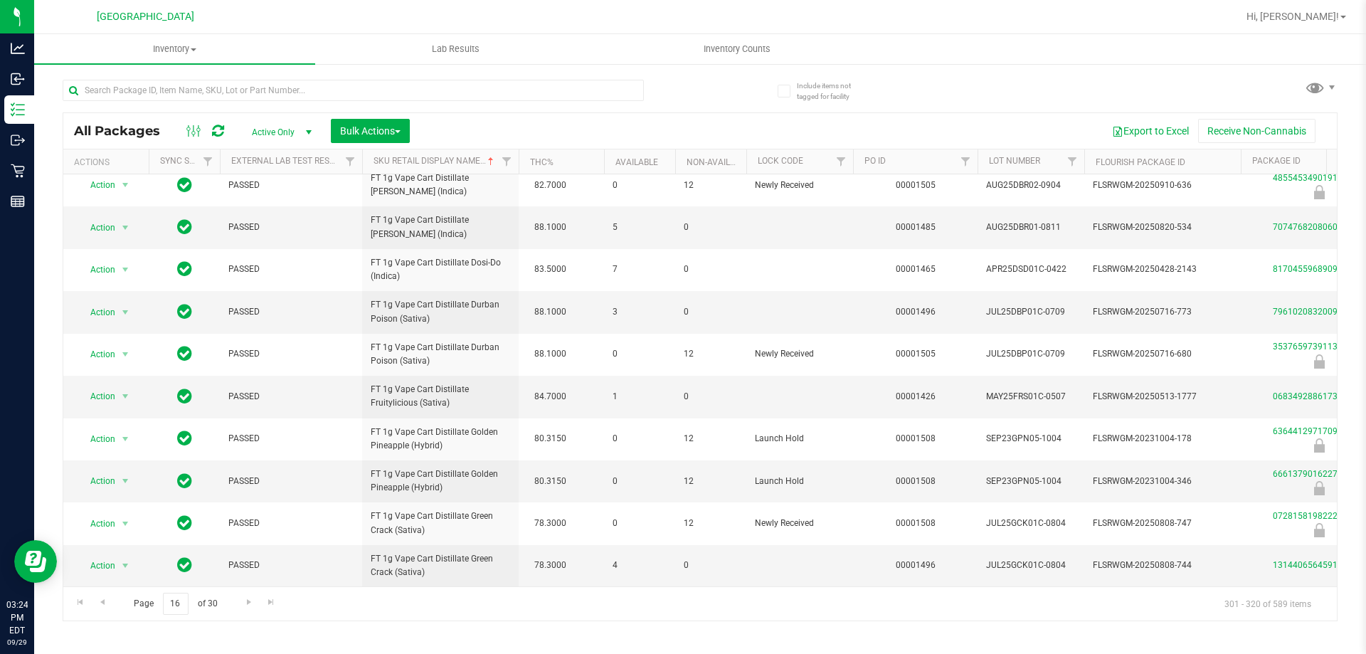
click at [242, 613] on div "Page 16 of 30 301 - 320 of 589 items" at bounding box center [700, 603] width 1274 height 34
click at [245, 605] on span "Go to the next page" at bounding box center [248, 601] width 11 height 11
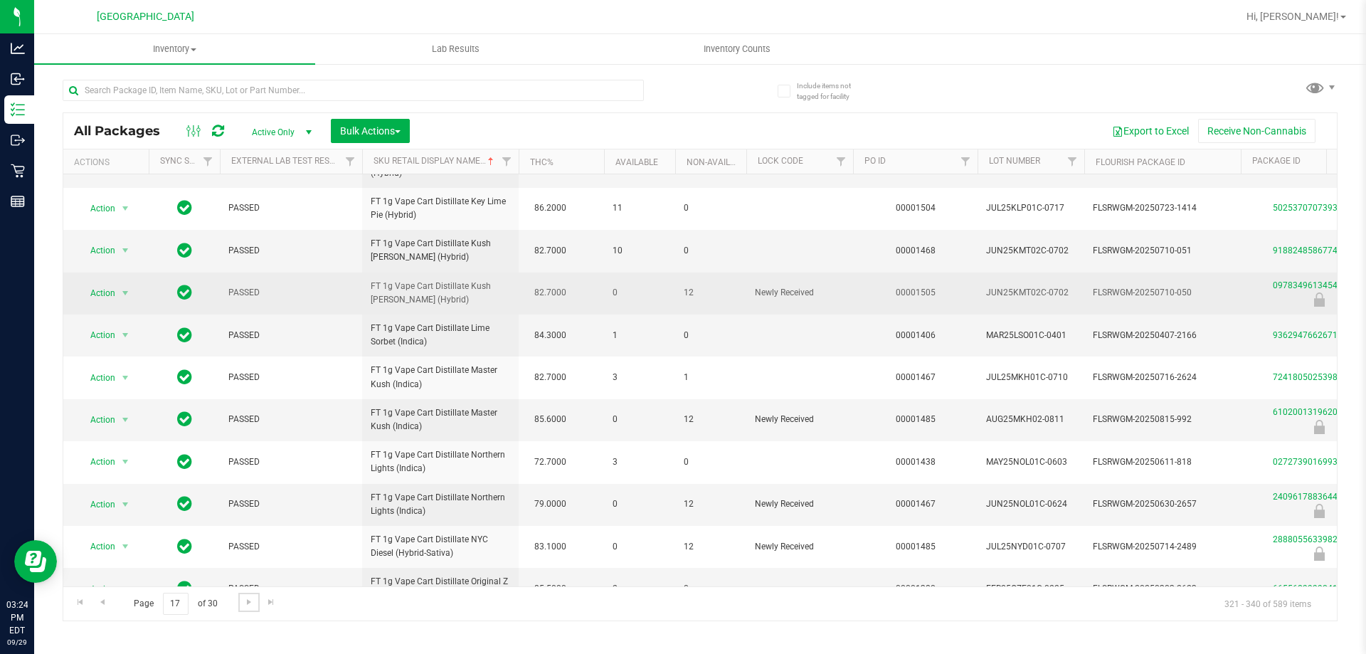
scroll to position [142, 0]
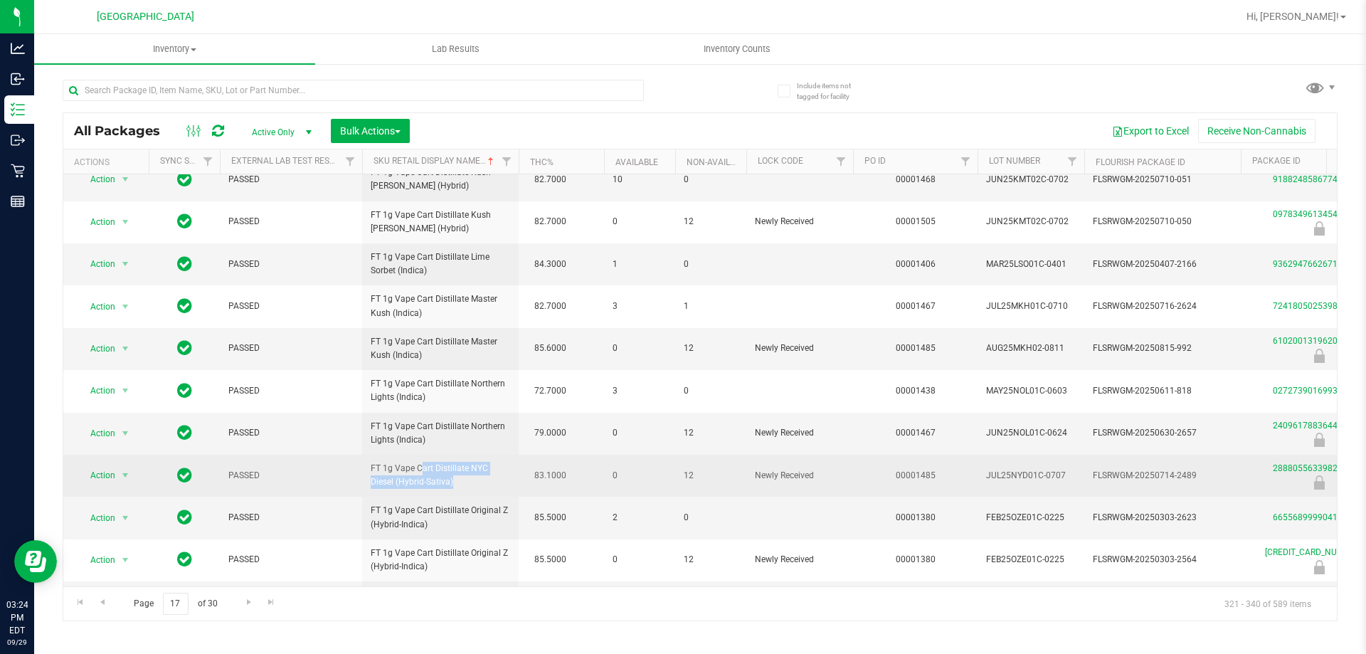
drag, startPoint x: 419, startPoint y: 483, endPoint x: 385, endPoint y: 473, distance: 35.6
click at [385, 473] on span "FT 1g Vape Cart Distillate NYC Diesel (Hybrid-Sativa)" at bounding box center [440, 475] width 139 height 27
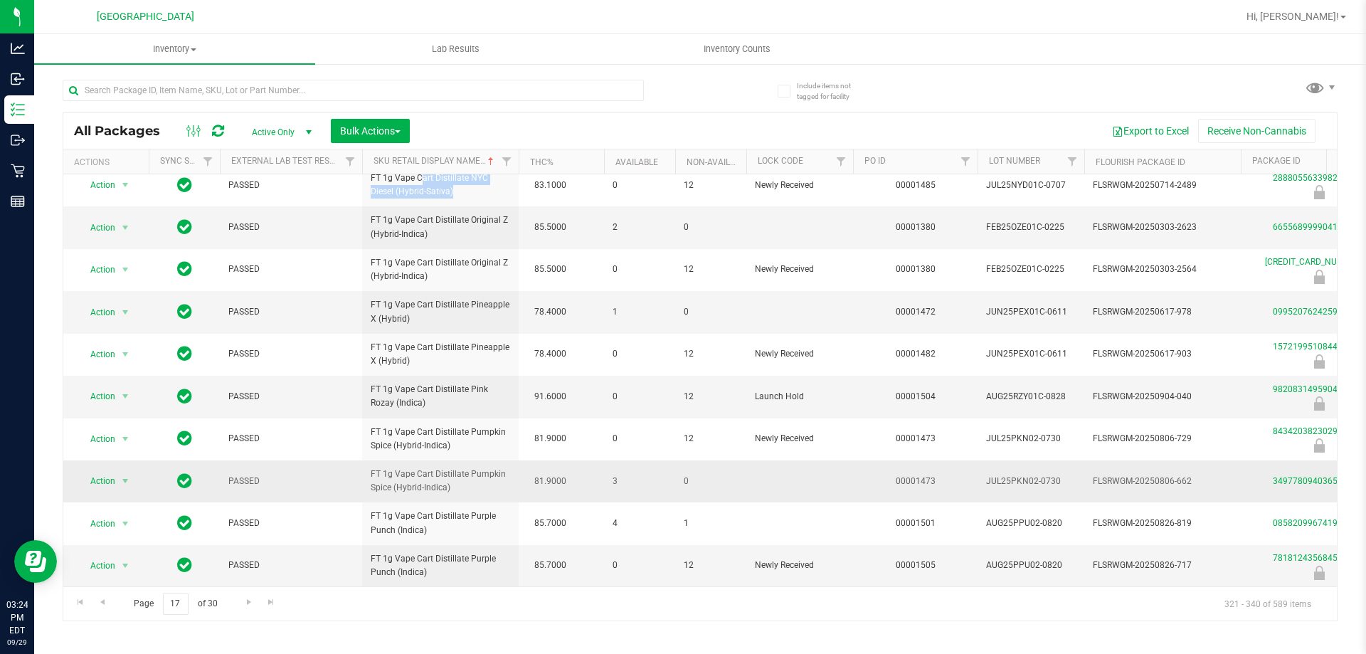
scroll to position [443, 0]
click at [246, 596] on span "Go to the next page" at bounding box center [248, 601] width 11 height 11
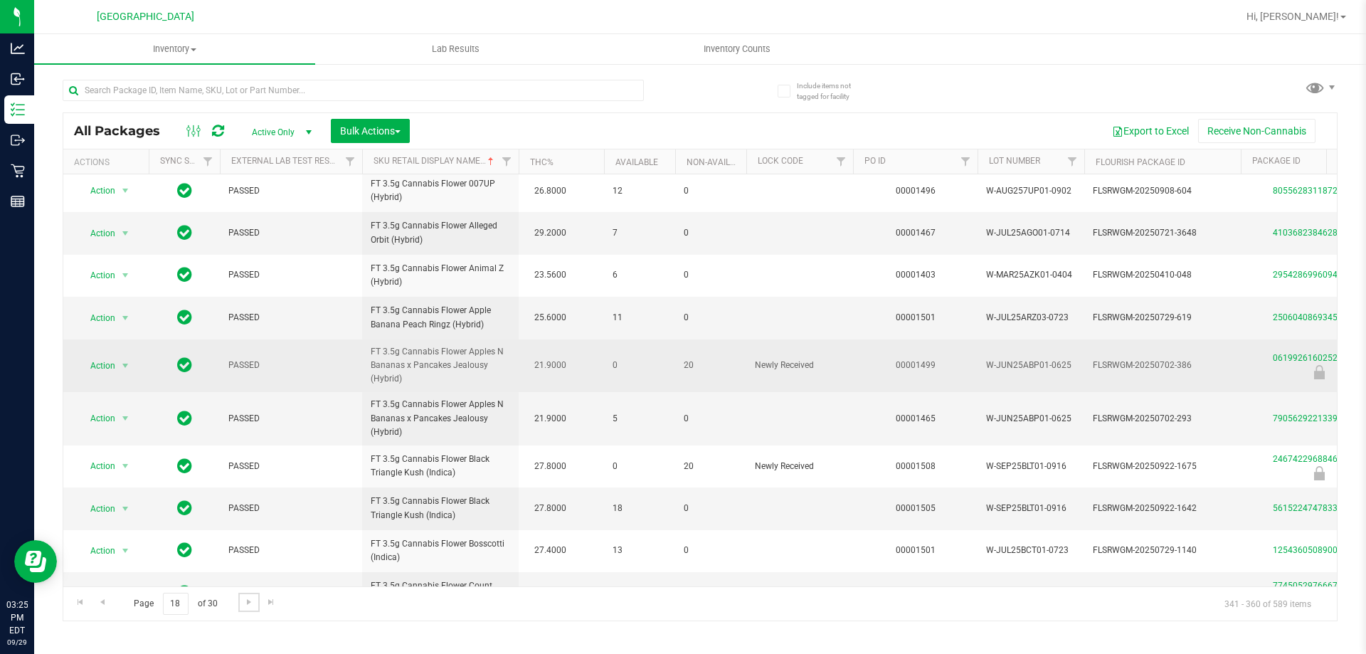
scroll to position [465, 0]
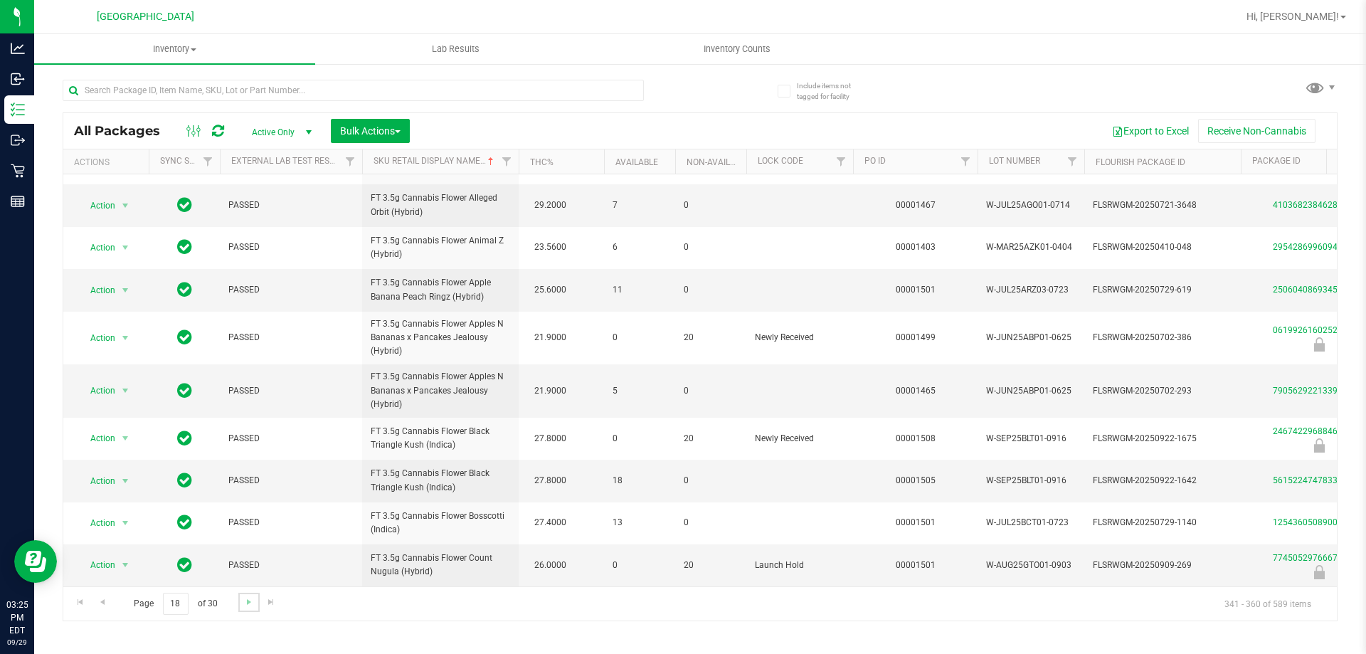
click at [255, 606] on link "Go to the next page" at bounding box center [248, 602] width 21 height 19
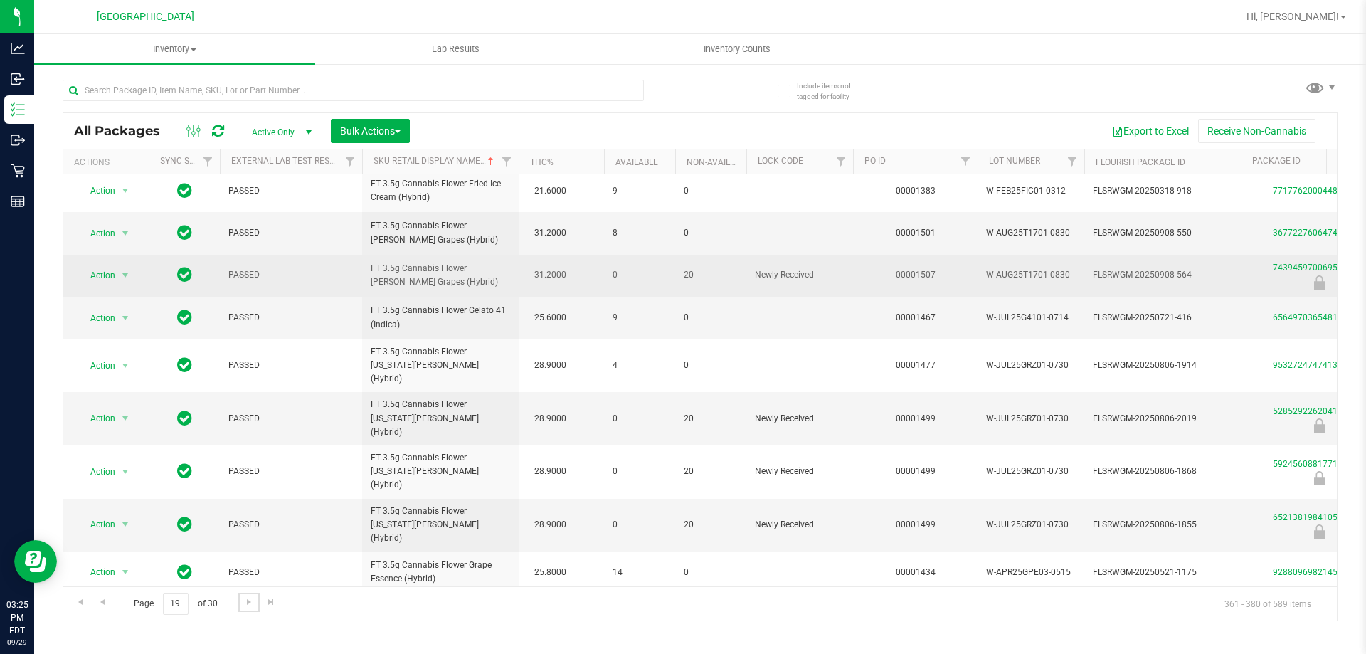
scroll to position [443, 0]
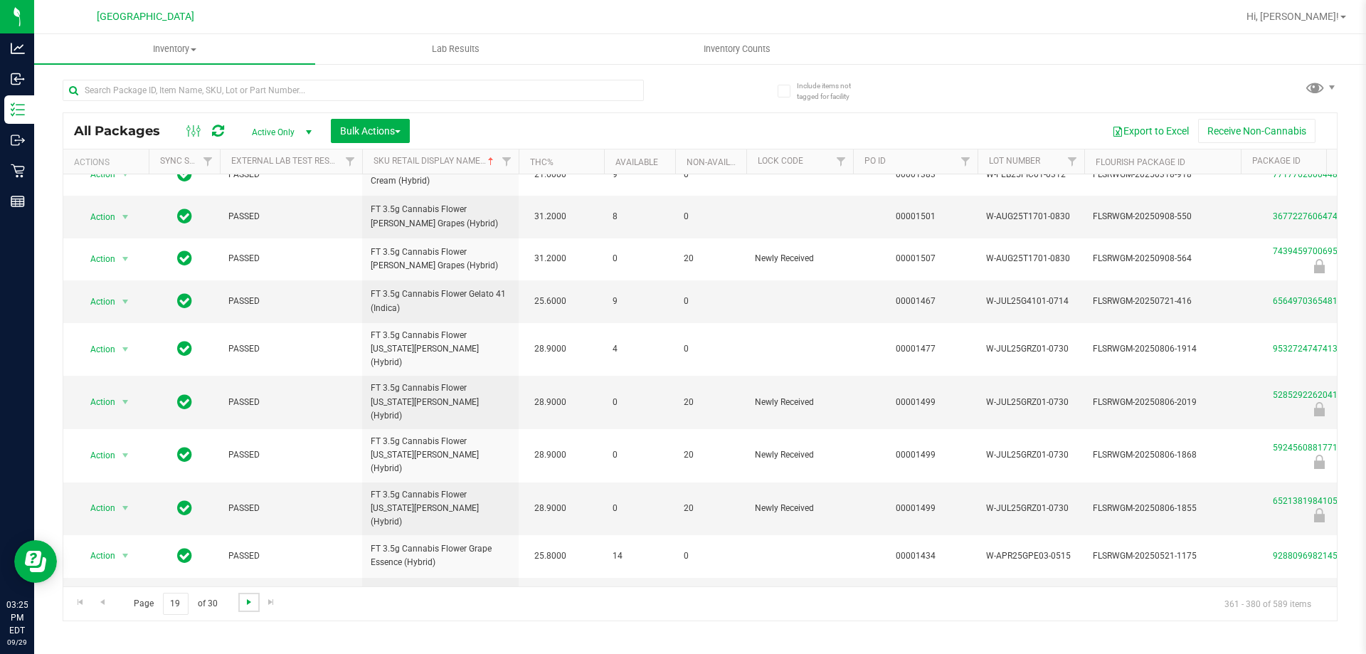
click at [247, 606] on span "Go to the next page" at bounding box center [248, 601] width 11 height 11
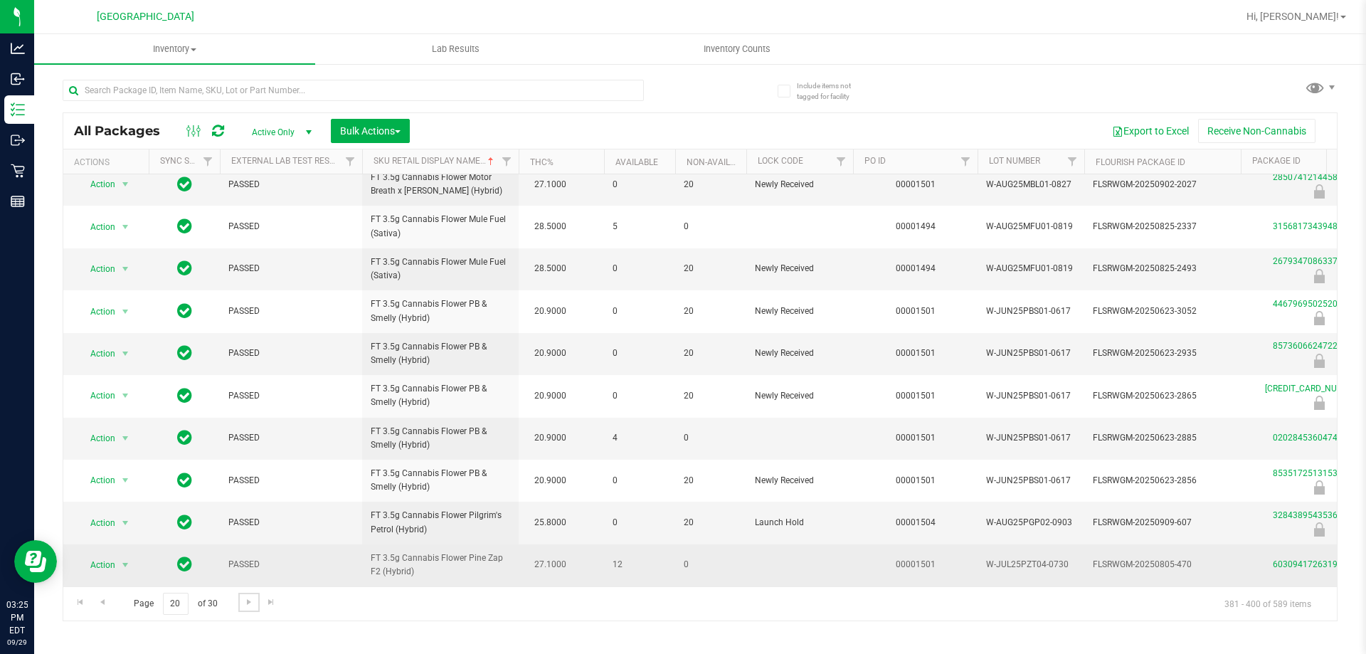
scroll to position [443, 0]
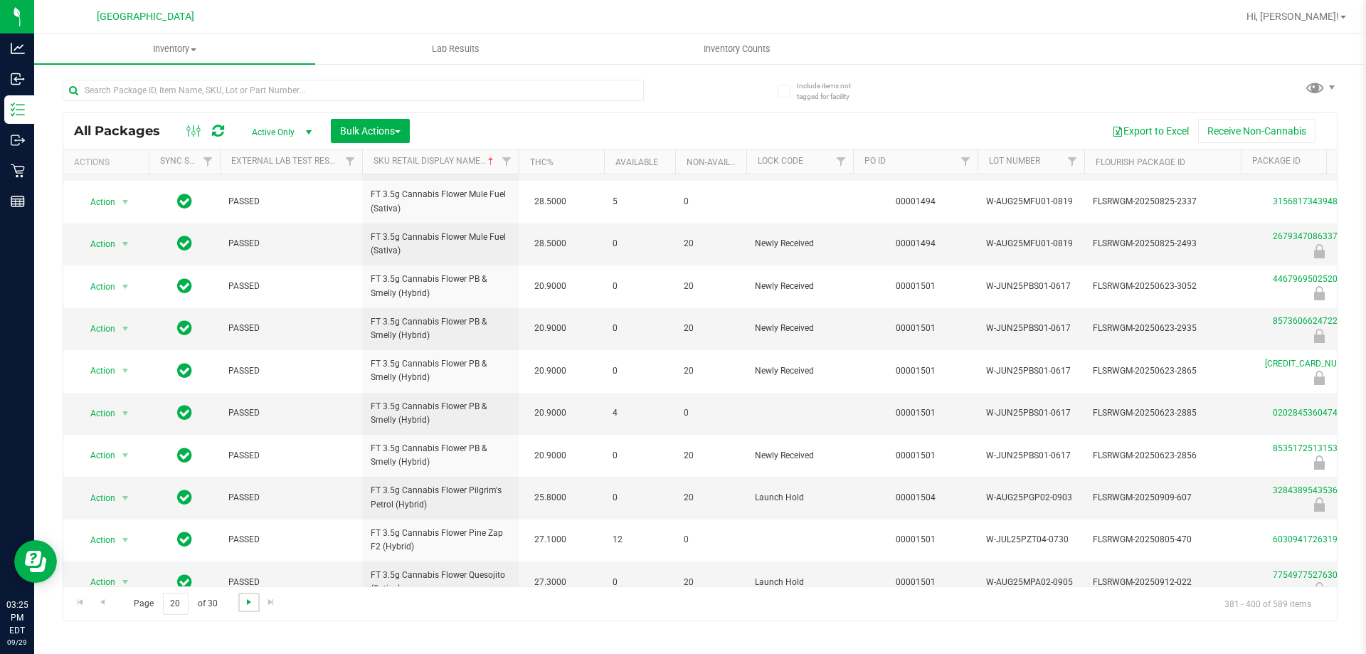
click at [253, 604] on span "Go to the next page" at bounding box center [248, 601] width 11 height 11
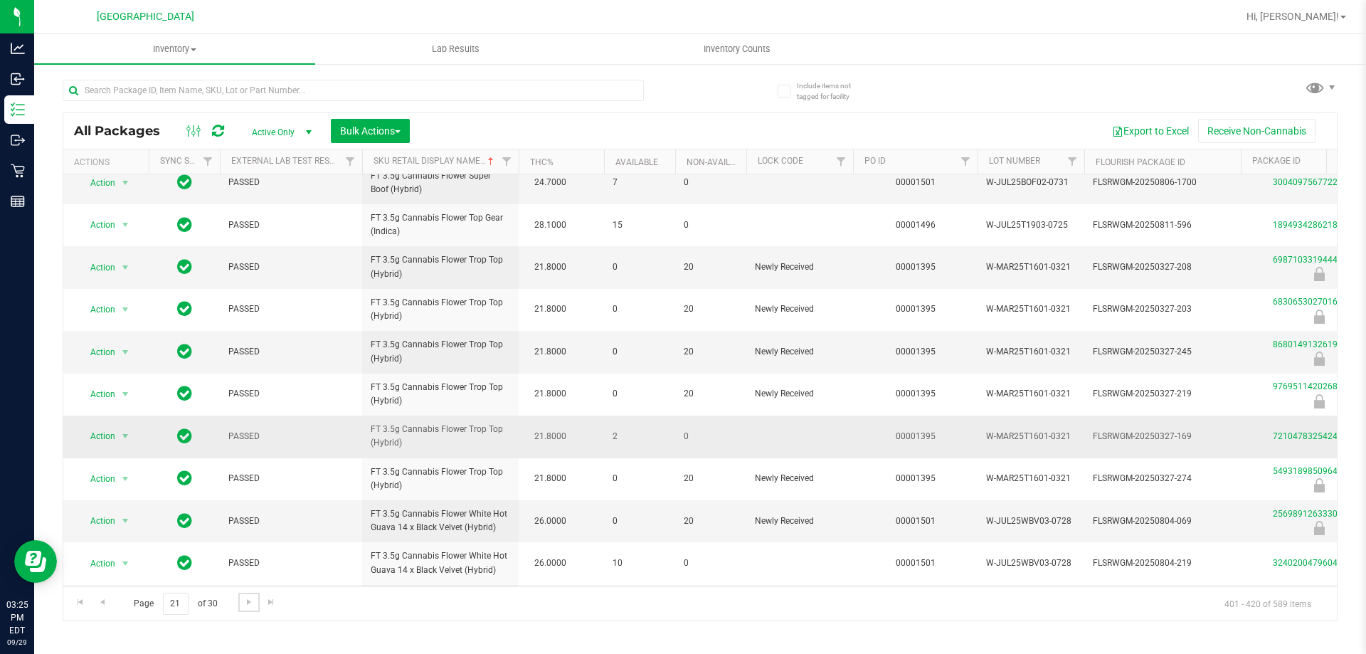
scroll to position [443, 0]
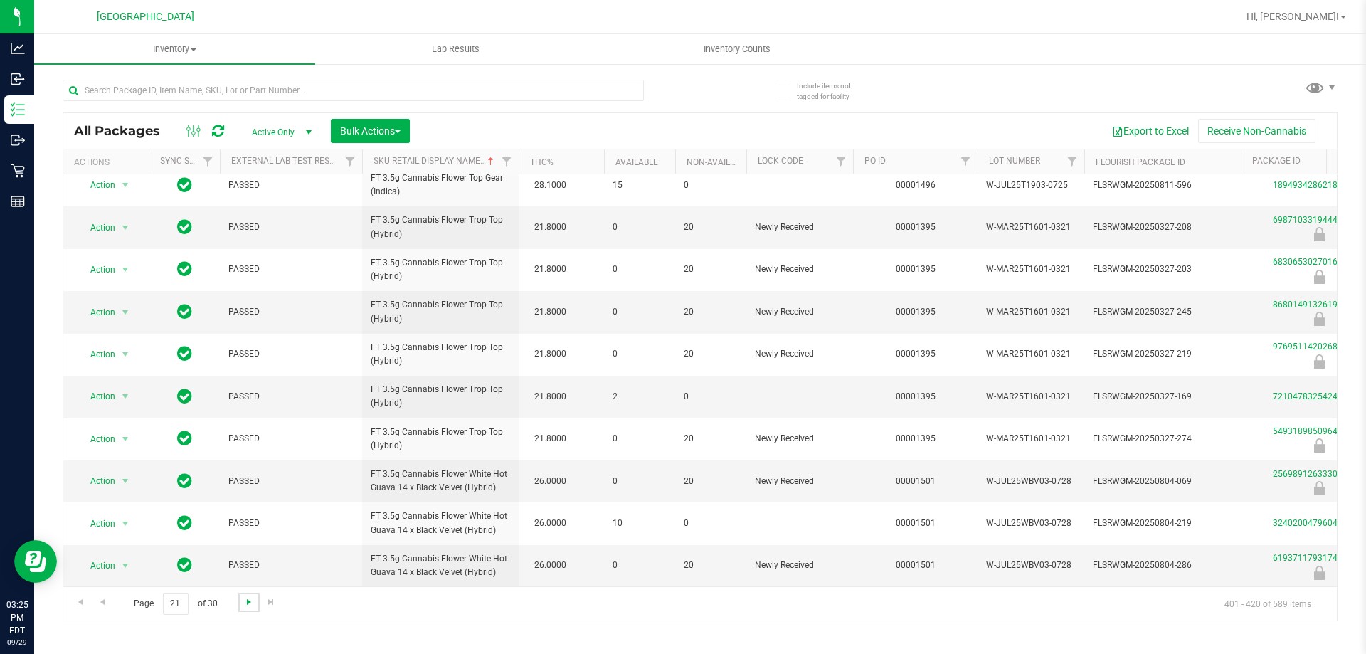
click at [247, 604] on span "Go to the next page" at bounding box center [248, 601] width 11 height 11
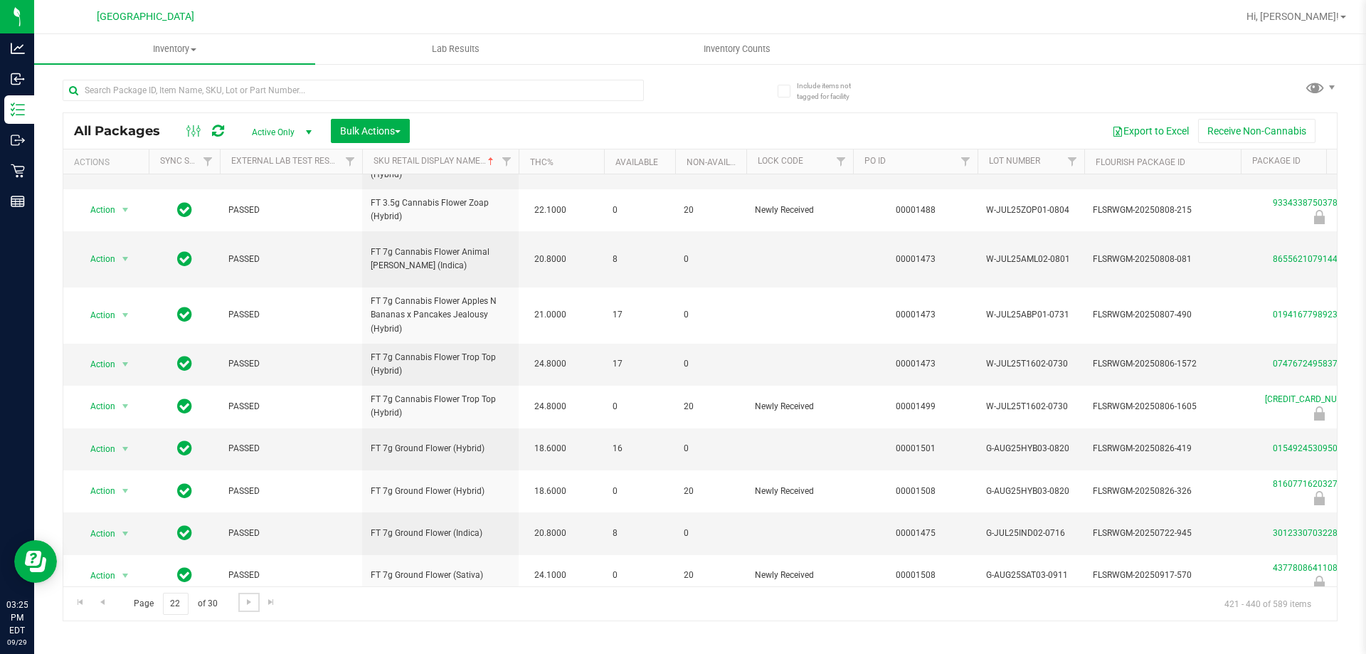
scroll to position [454, 0]
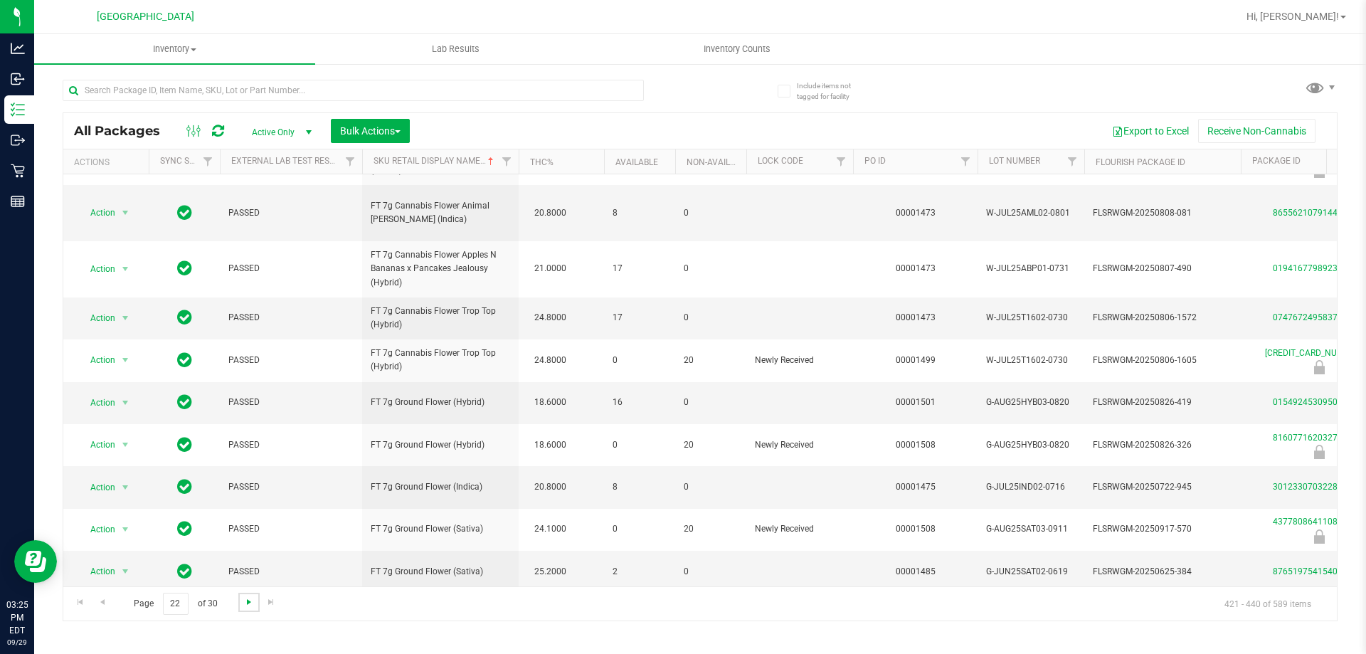
click at [246, 605] on span "Go to the next page" at bounding box center [248, 601] width 11 height 11
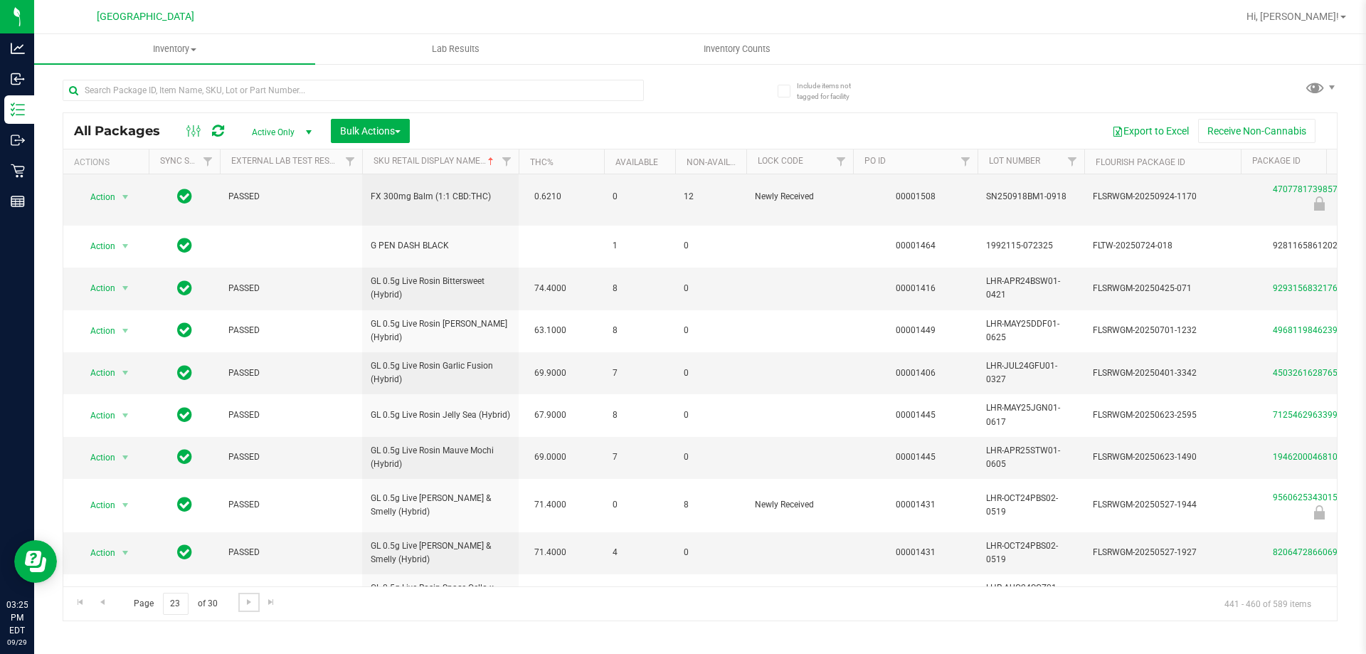
scroll to position [443, 0]
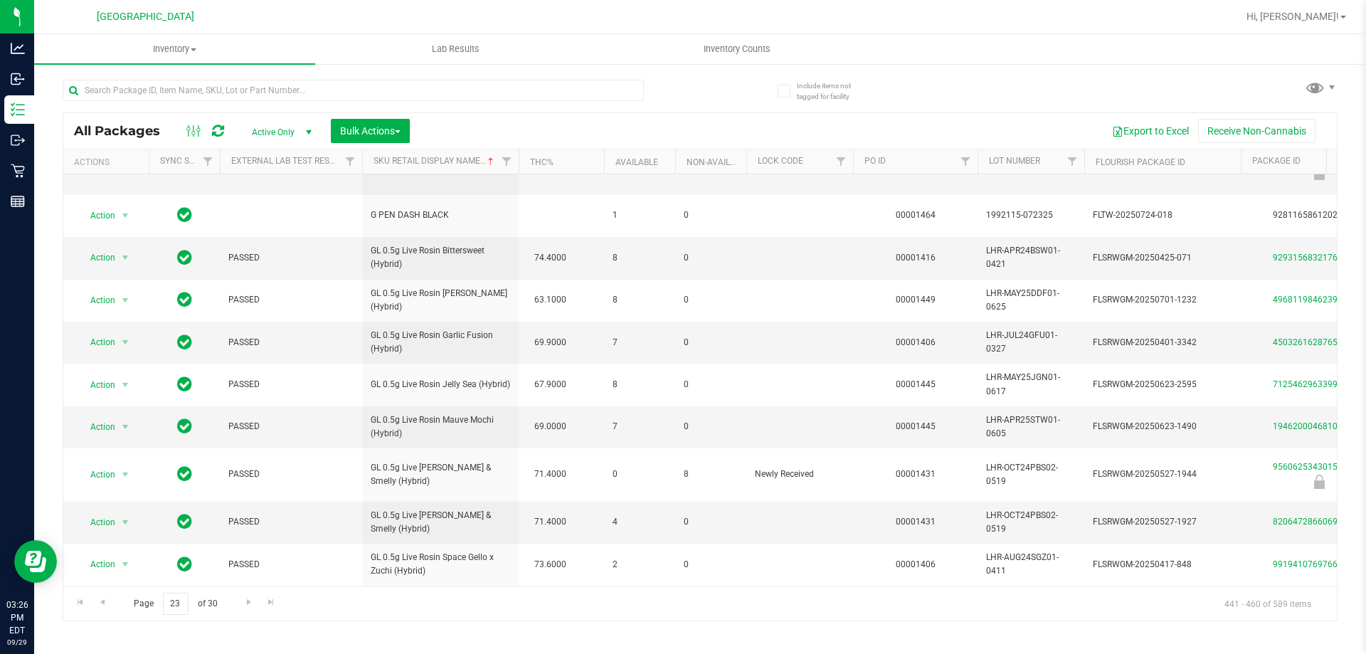
click at [252, 589] on div "Page 23 of 30 441 - 460 of 589 items" at bounding box center [700, 603] width 1274 height 34
click at [251, 603] on span "Go to the next page" at bounding box center [248, 601] width 11 height 11
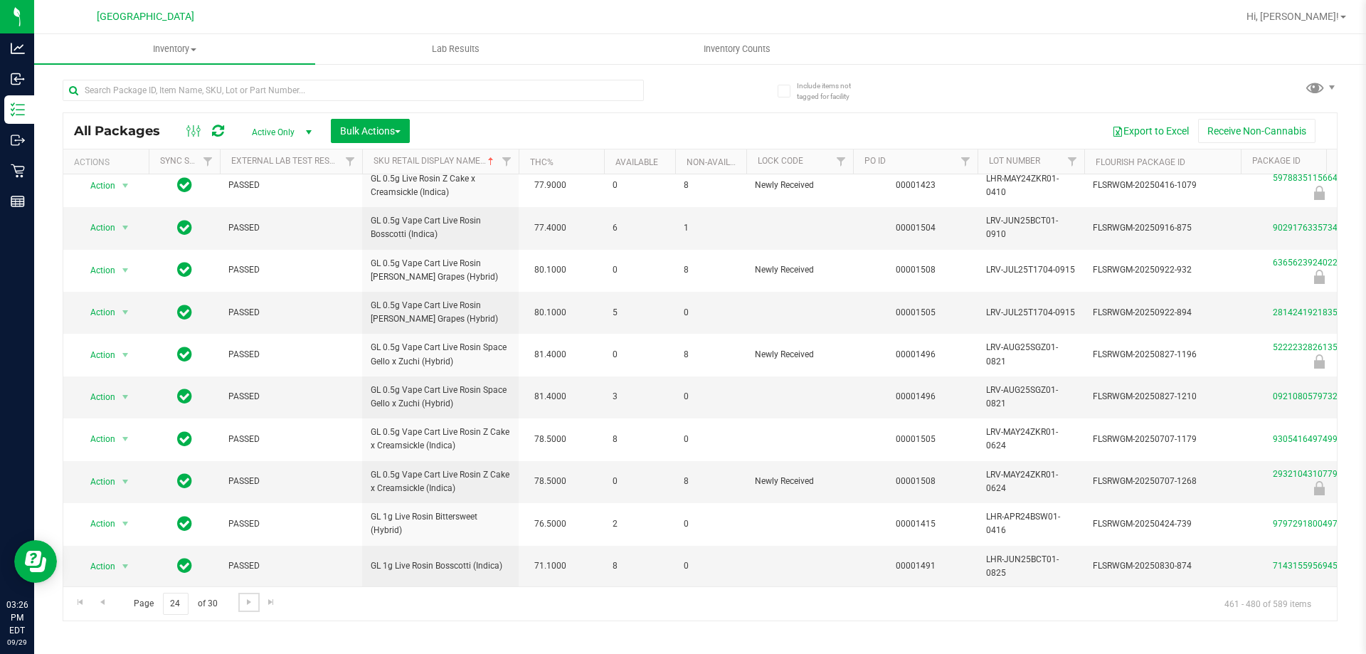
scroll to position [443, 0]
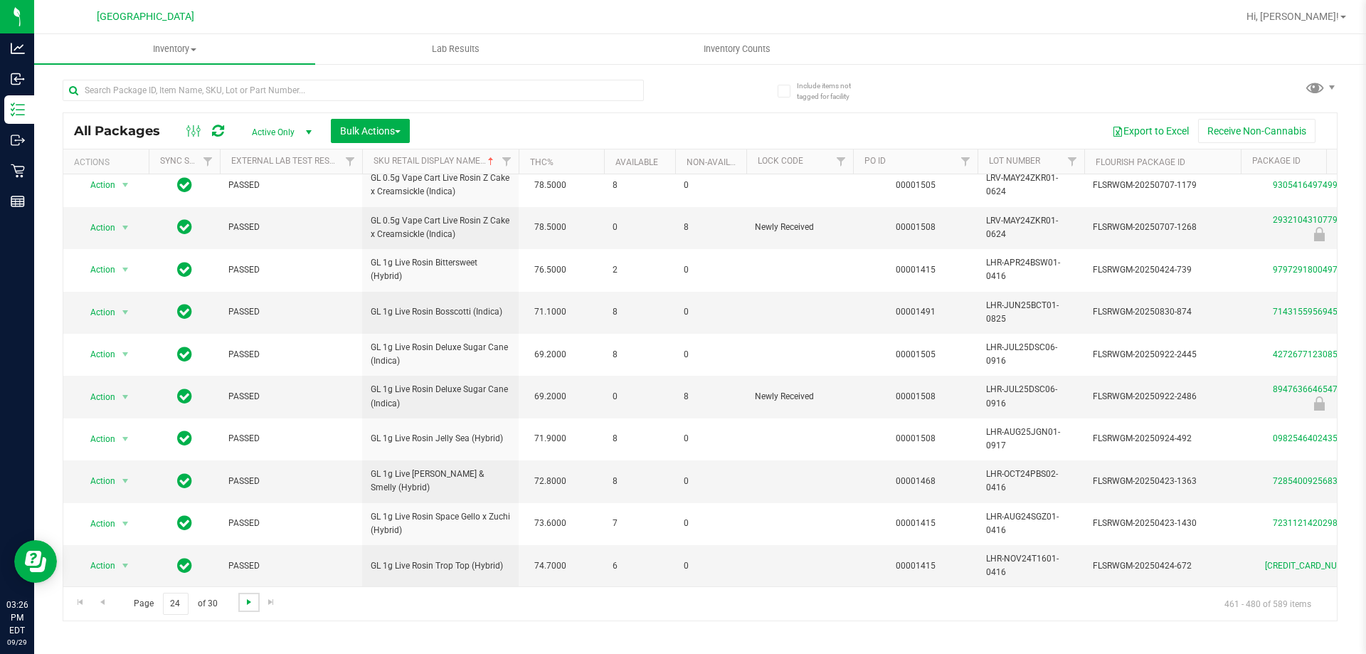
click at [248, 604] on span "Go to the next page" at bounding box center [248, 601] width 11 height 11
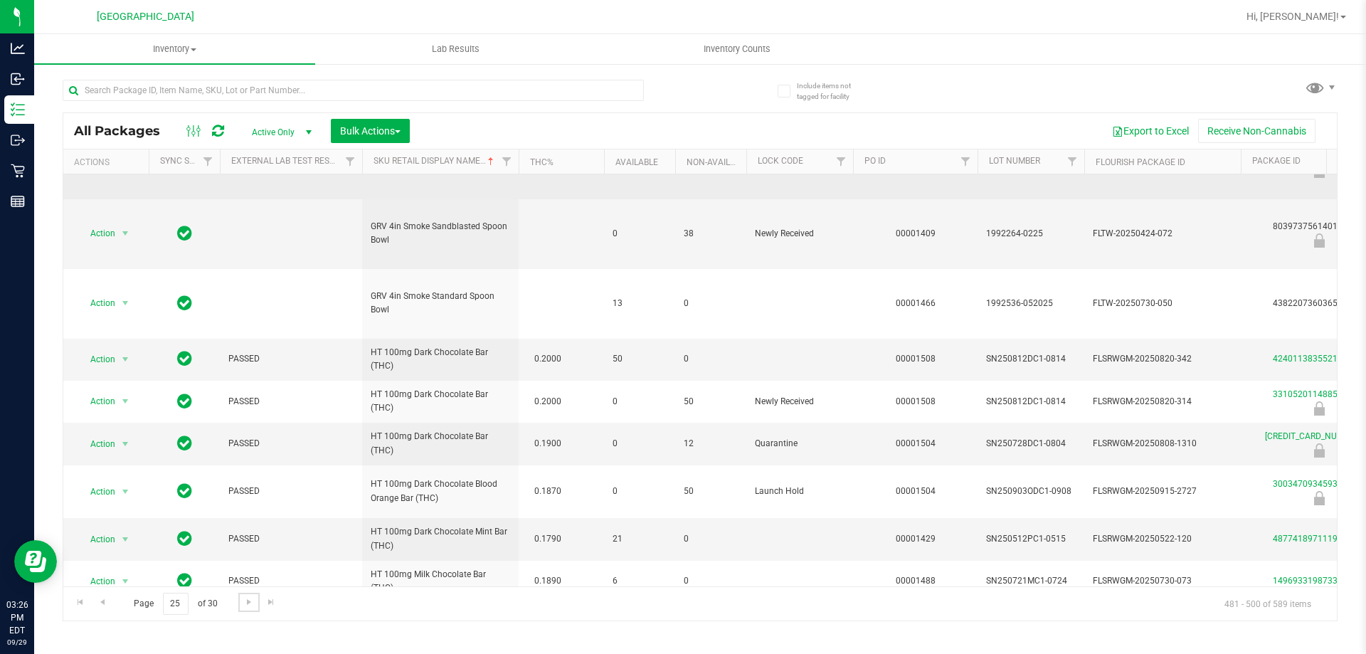
scroll to position [611, 0]
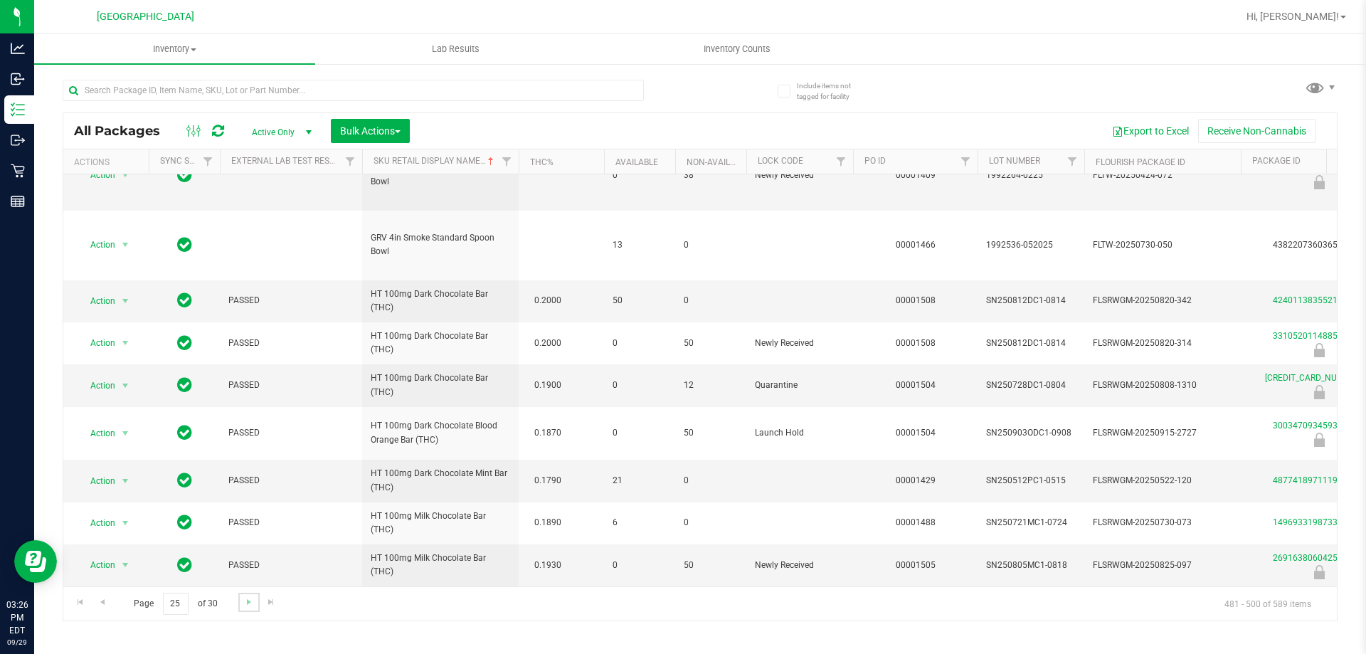
click at [239, 608] on link "Go to the next page" at bounding box center [248, 602] width 21 height 19
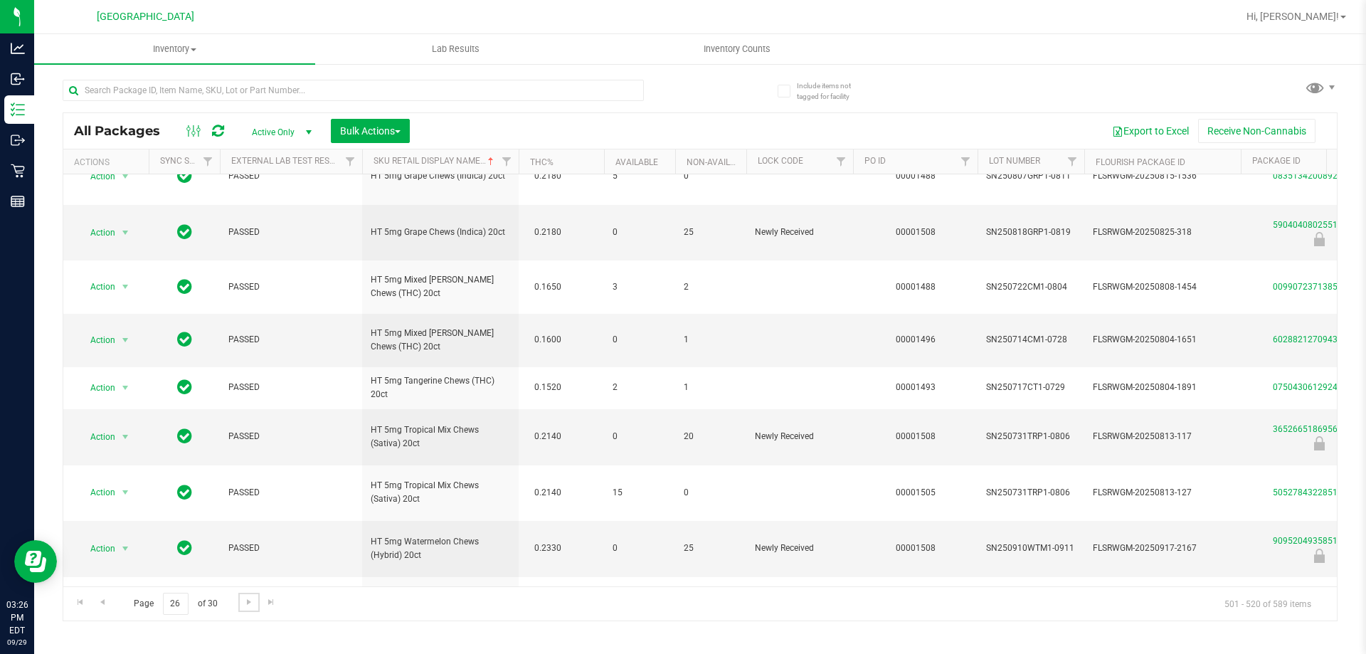
scroll to position [610, 0]
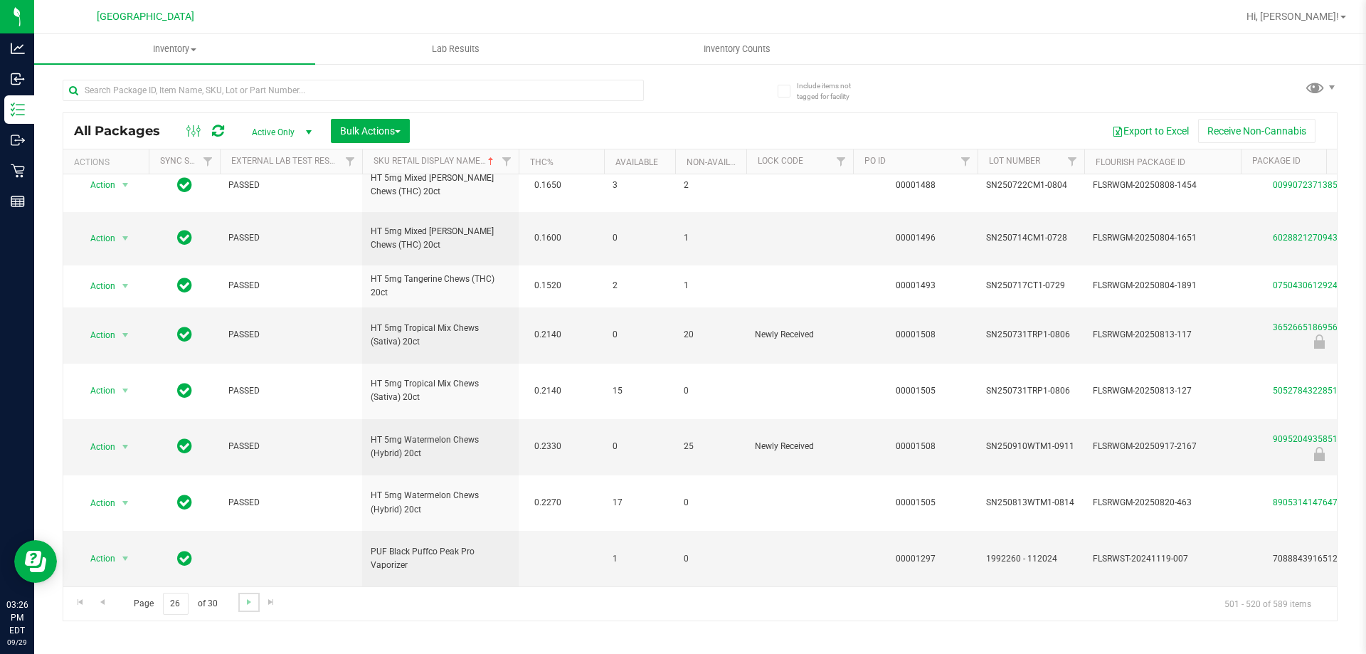
click at [241, 611] on link "Go to the next page" at bounding box center [248, 602] width 21 height 19
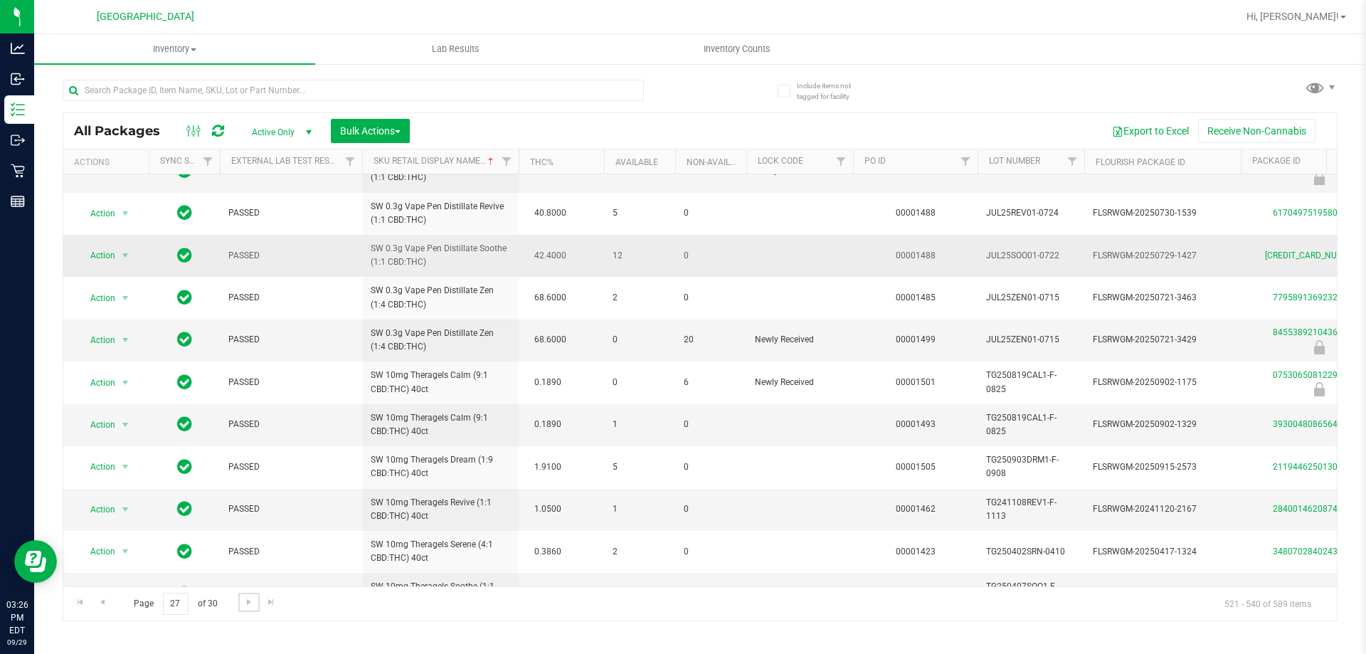
scroll to position [471, 0]
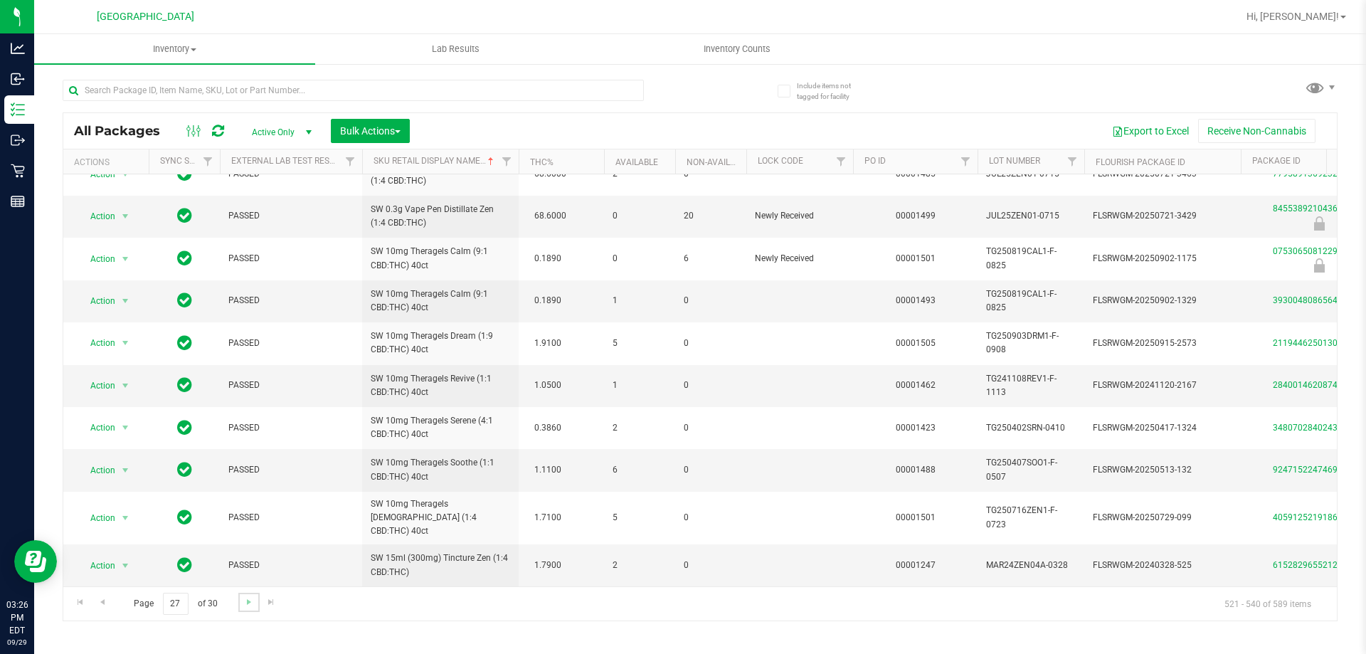
click at [253, 609] on link "Go to the next page" at bounding box center [248, 602] width 21 height 19
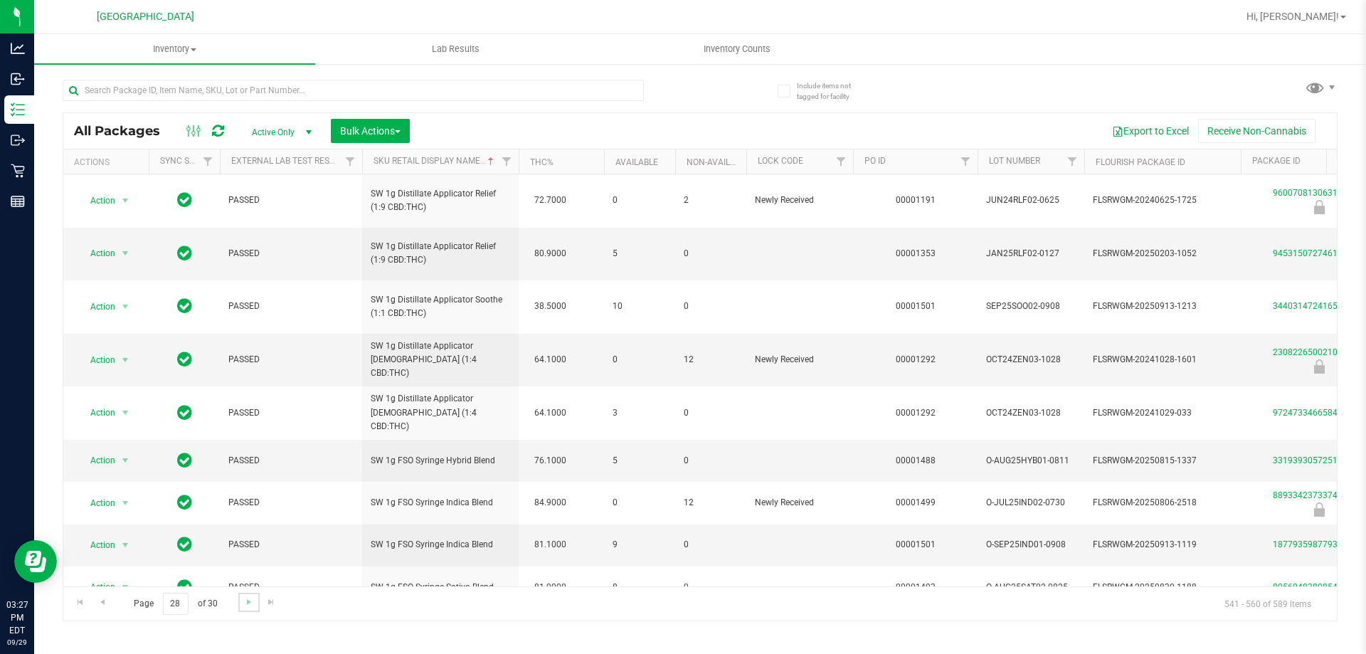
click at [256, 605] on link "Go to the next page" at bounding box center [248, 602] width 21 height 19
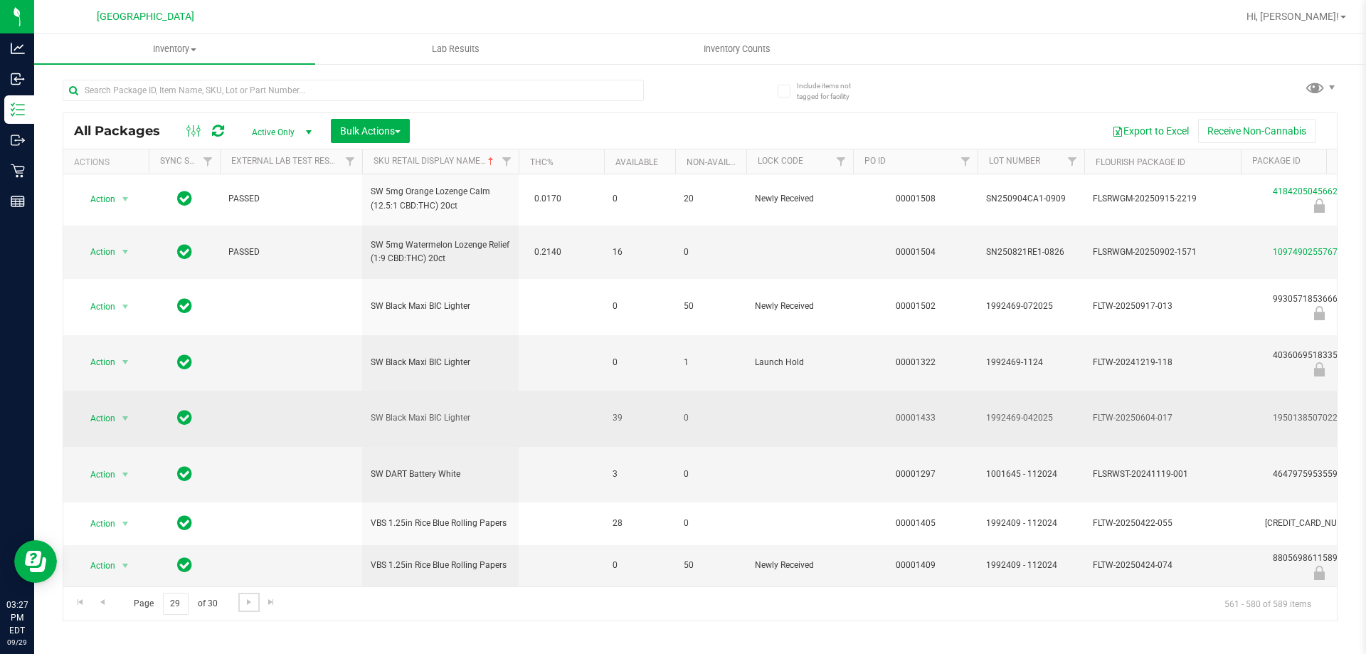
scroll to position [563, 0]
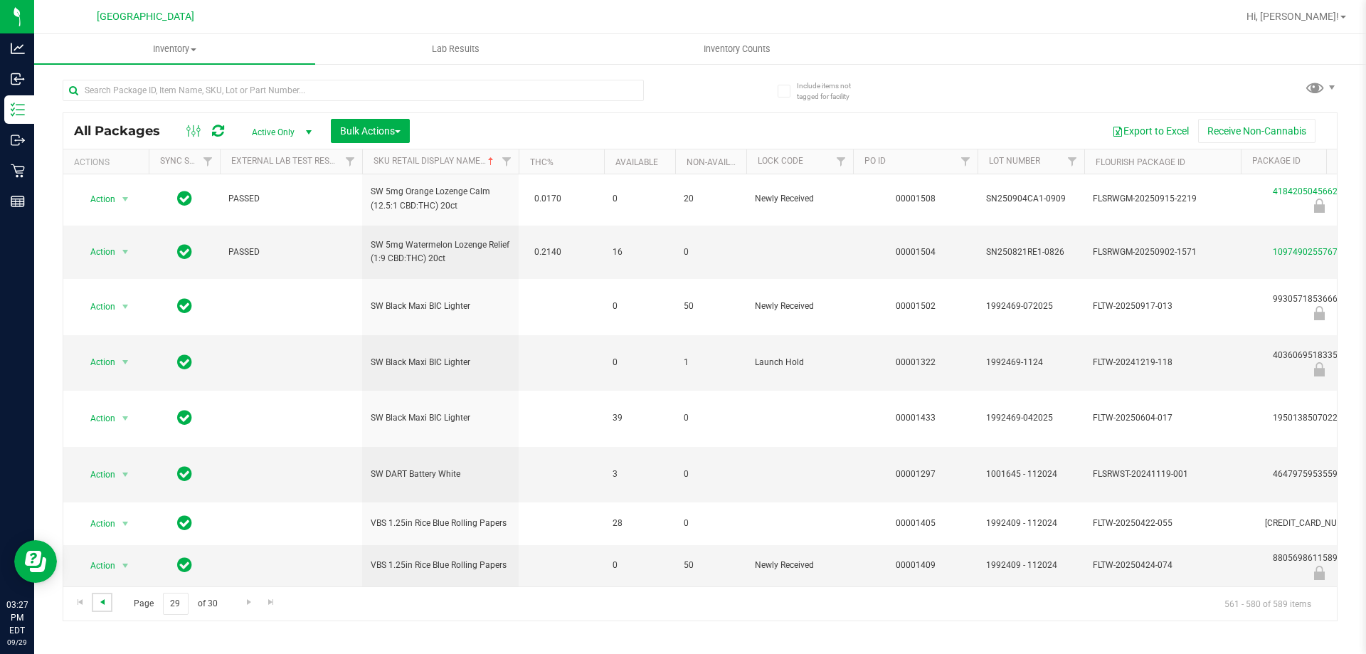
click at [98, 601] on span "Go to the previous page" at bounding box center [102, 601] width 11 height 11
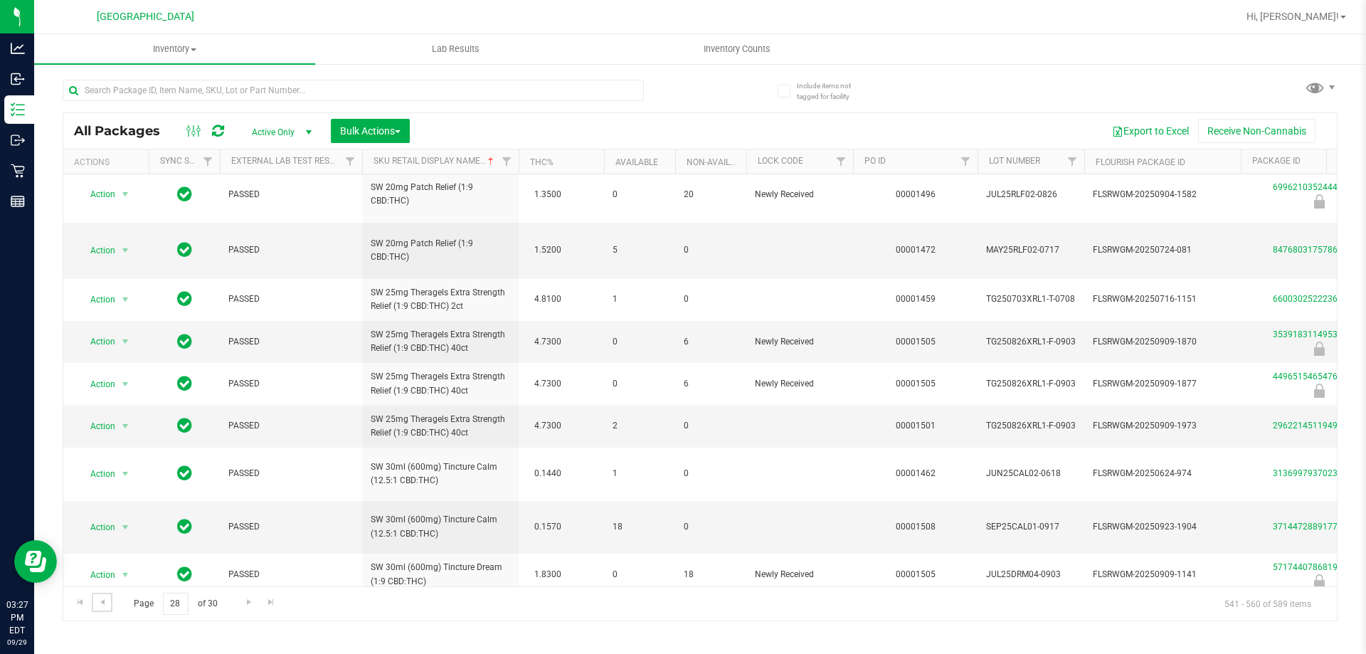
scroll to position [520, 0]
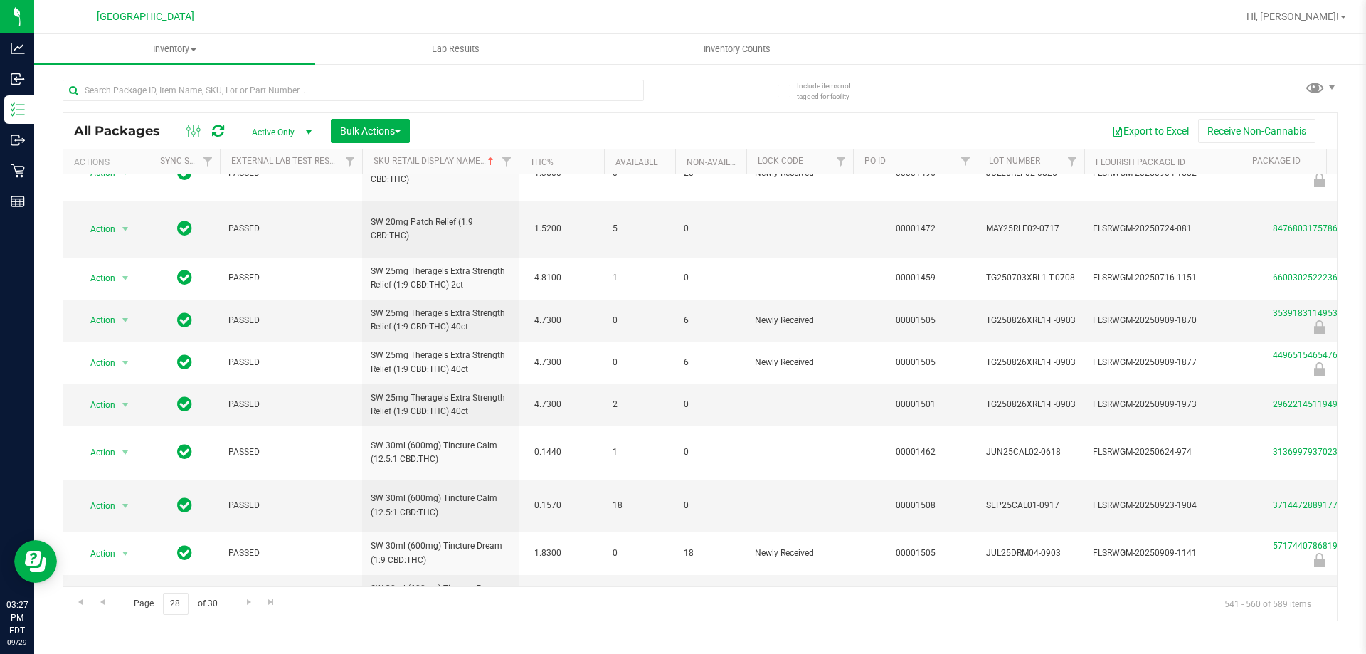
click at [224, 105] on div at bounding box center [353, 96] width 581 height 33
click at [246, 76] on div at bounding box center [382, 90] width 638 height 46
click at [217, 91] on input "text" at bounding box center [353, 90] width 581 height 21
type input "thera"
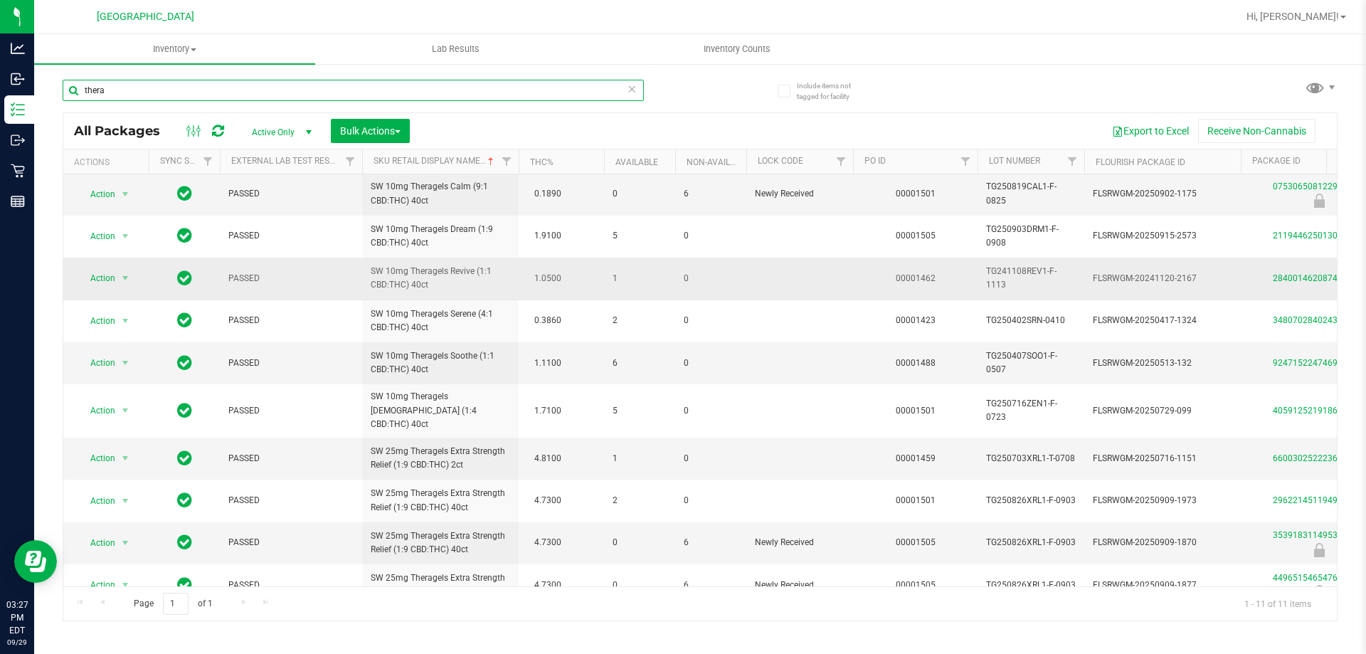
scroll to position [63, 0]
